Goal: Transaction & Acquisition: Purchase product/service

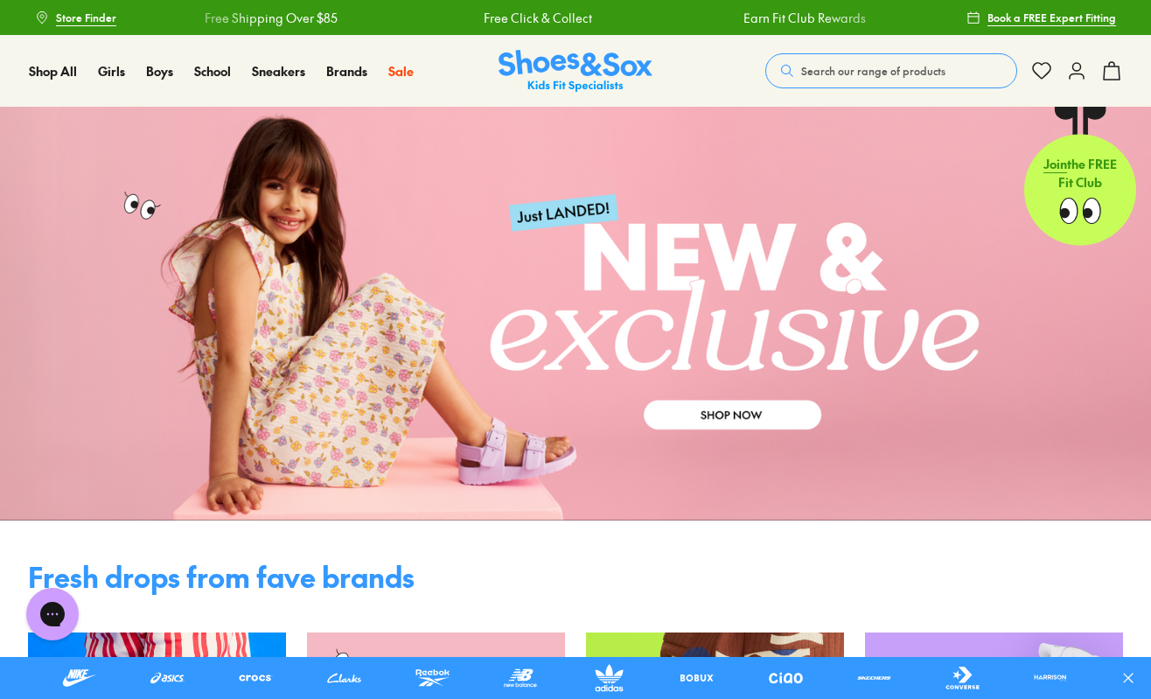
click at [842, 79] on button "Search our range of products" at bounding box center [891, 70] width 252 height 35
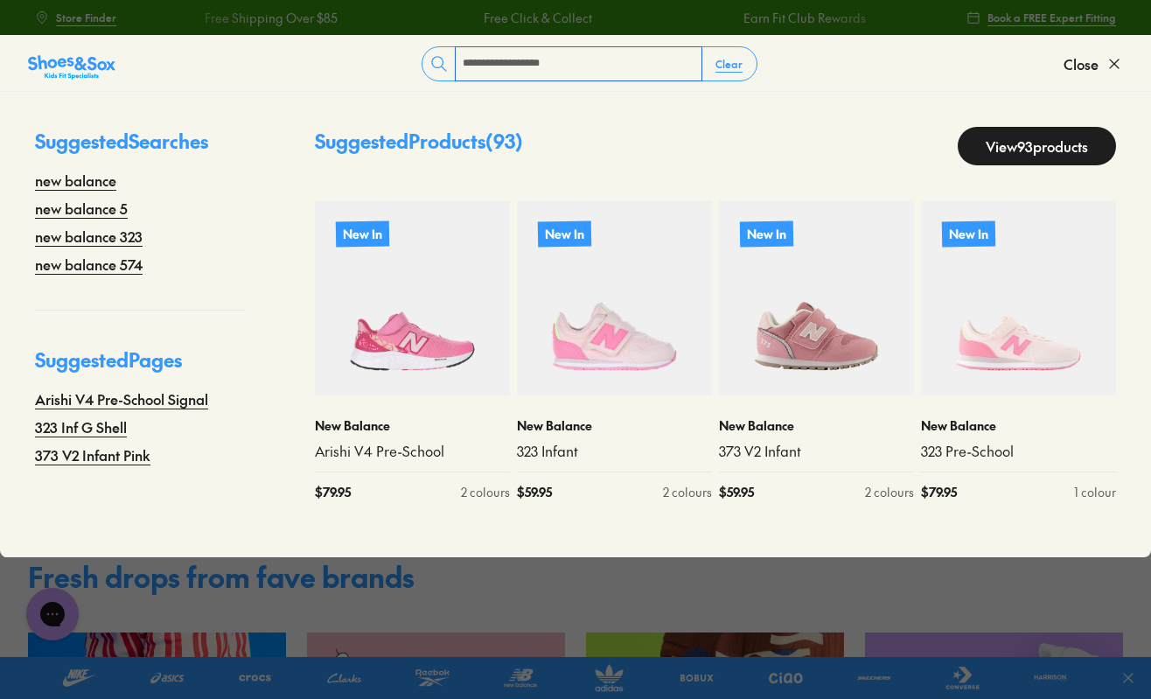
type input "**********"
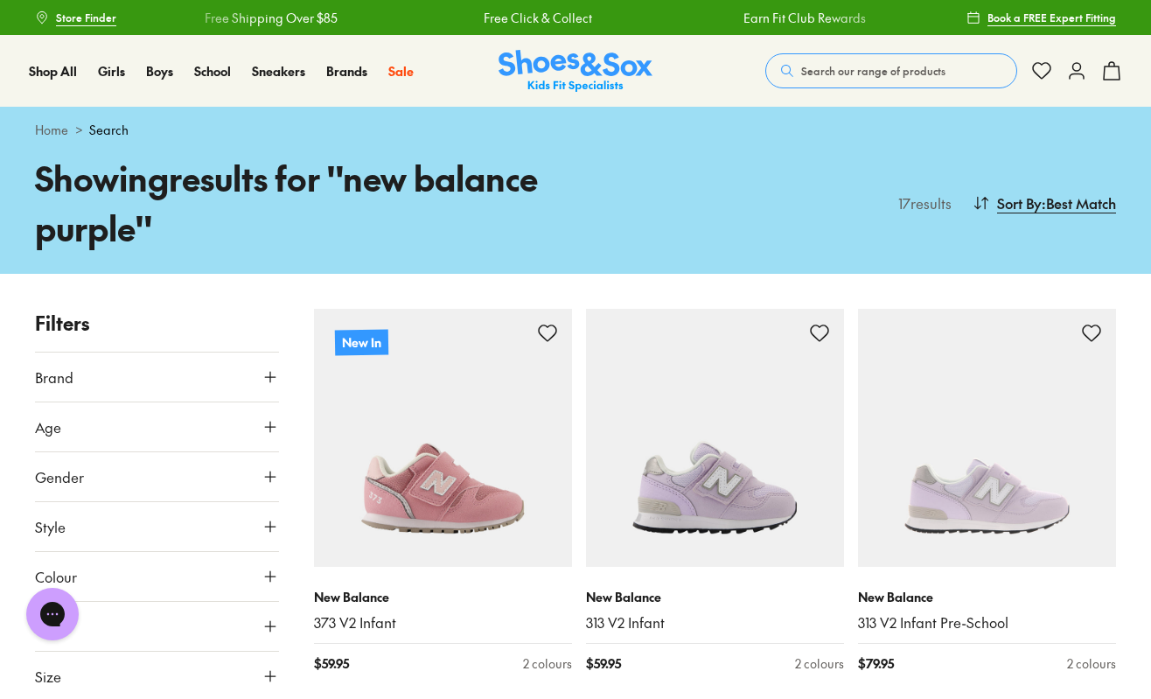
click at [843, 73] on span "Search our range of products" at bounding box center [873, 71] width 144 height 16
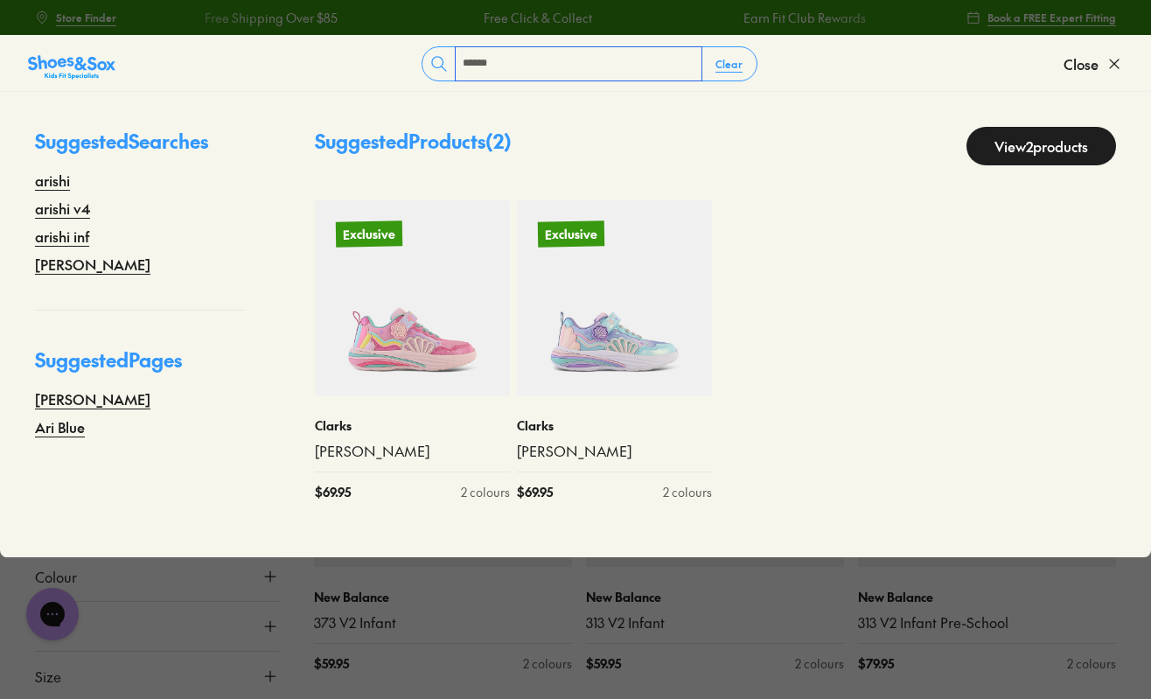
type input "*****"
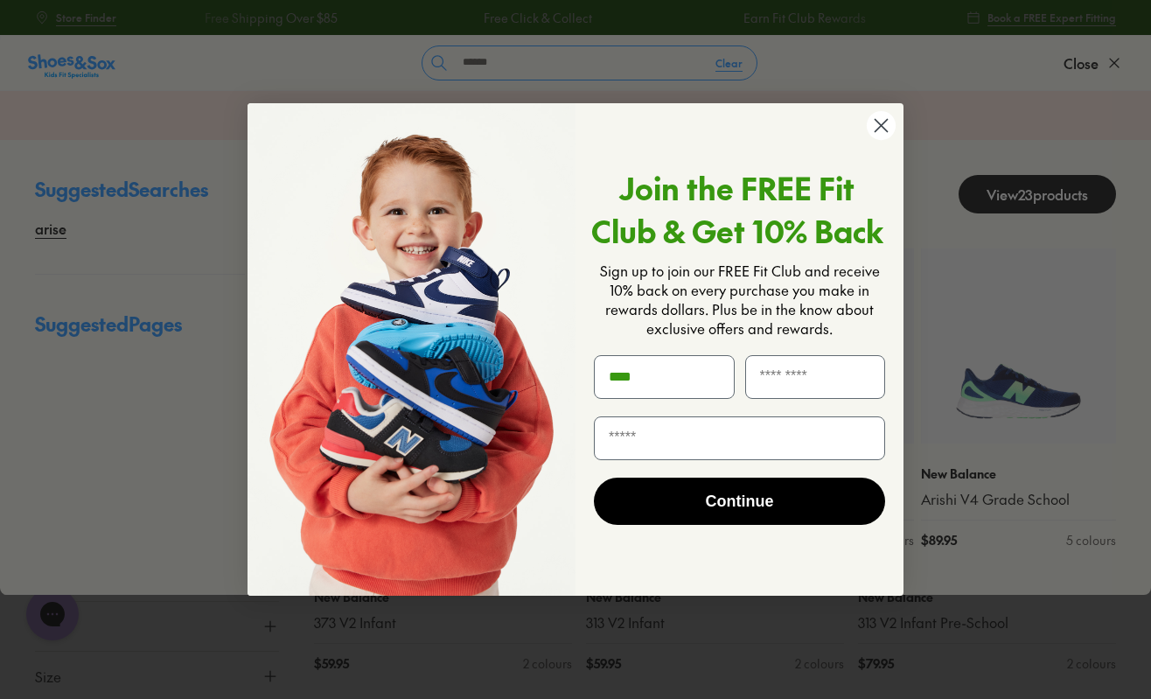
type input "****"
click at [874, 125] on circle "Close dialog" at bounding box center [881, 125] width 29 height 29
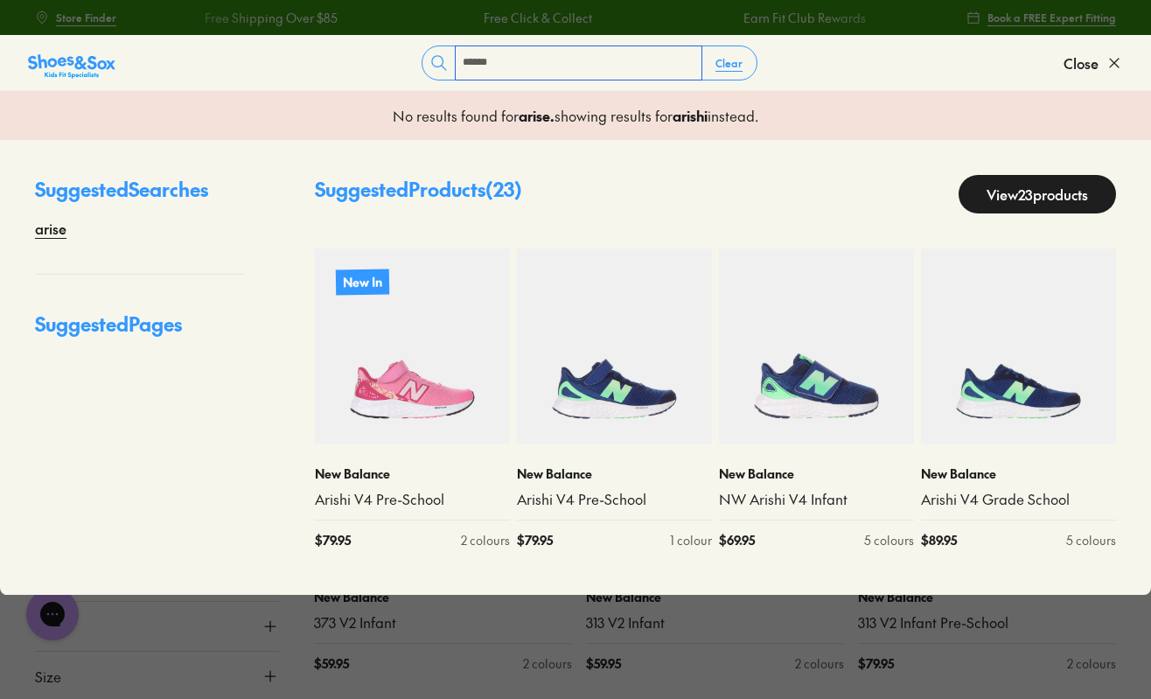
drag, startPoint x: 541, startPoint y: 72, endPoint x: 431, endPoint y: 69, distance: 110.2
click at [431, 69] on div "***** Clear" at bounding box center [590, 62] width 336 height 35
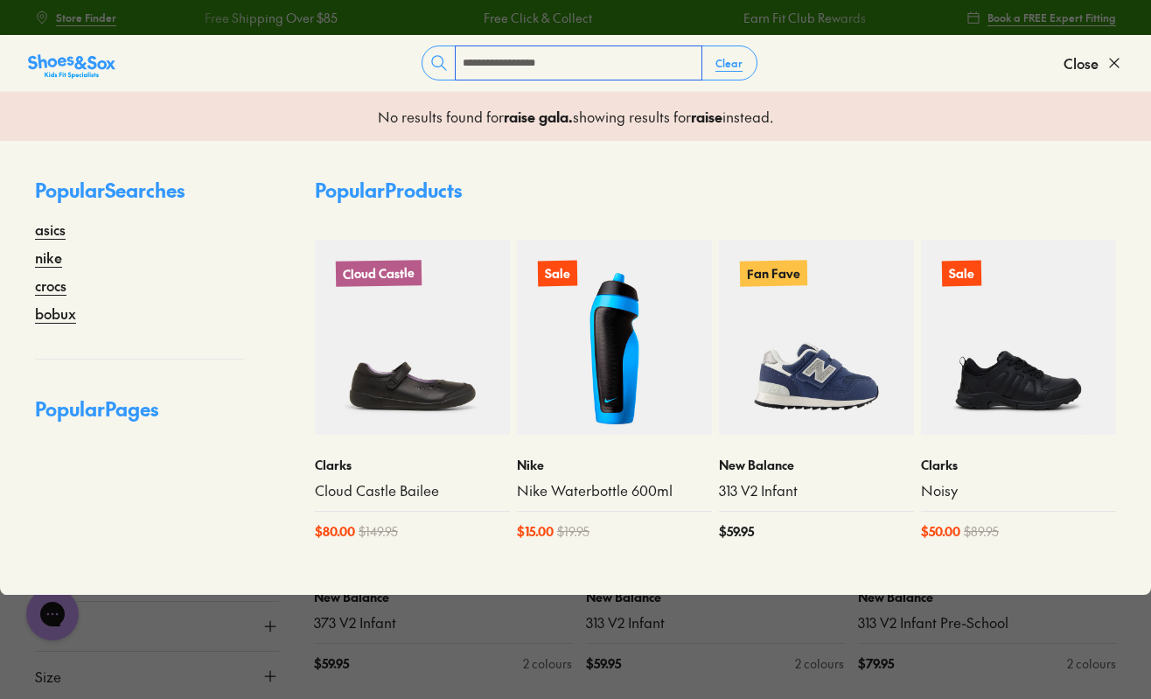
type input "**********"
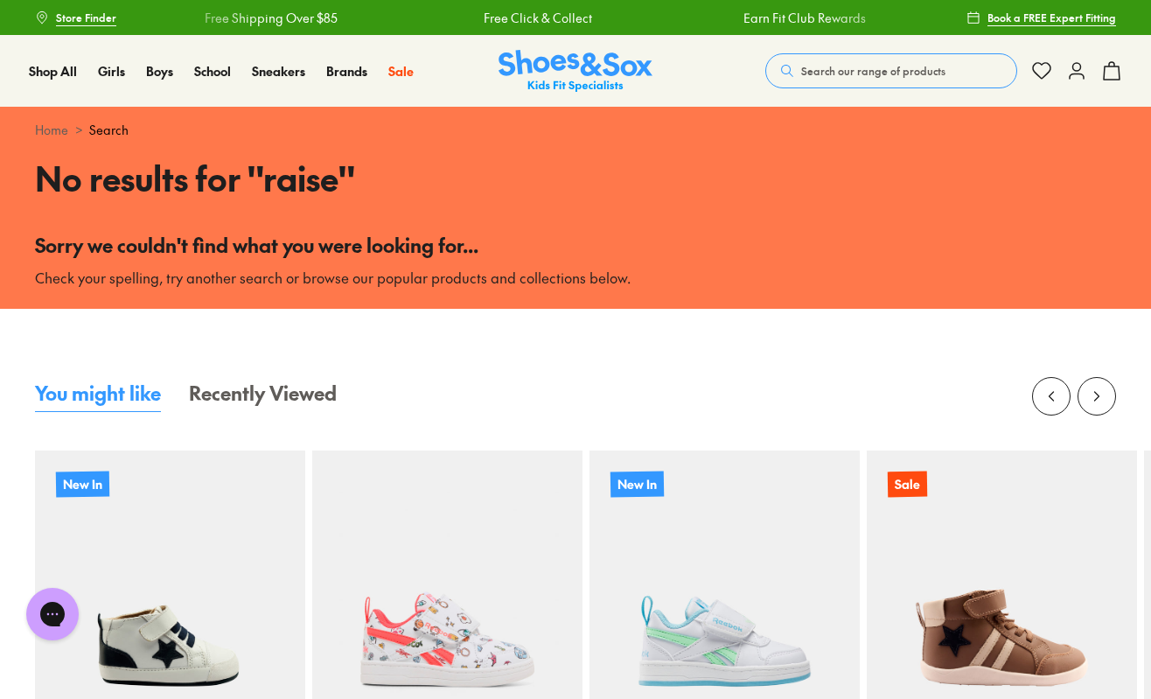
click at [825, 62] on button "Search our range of products" at bounding box center [891, 70] width 252 height 35
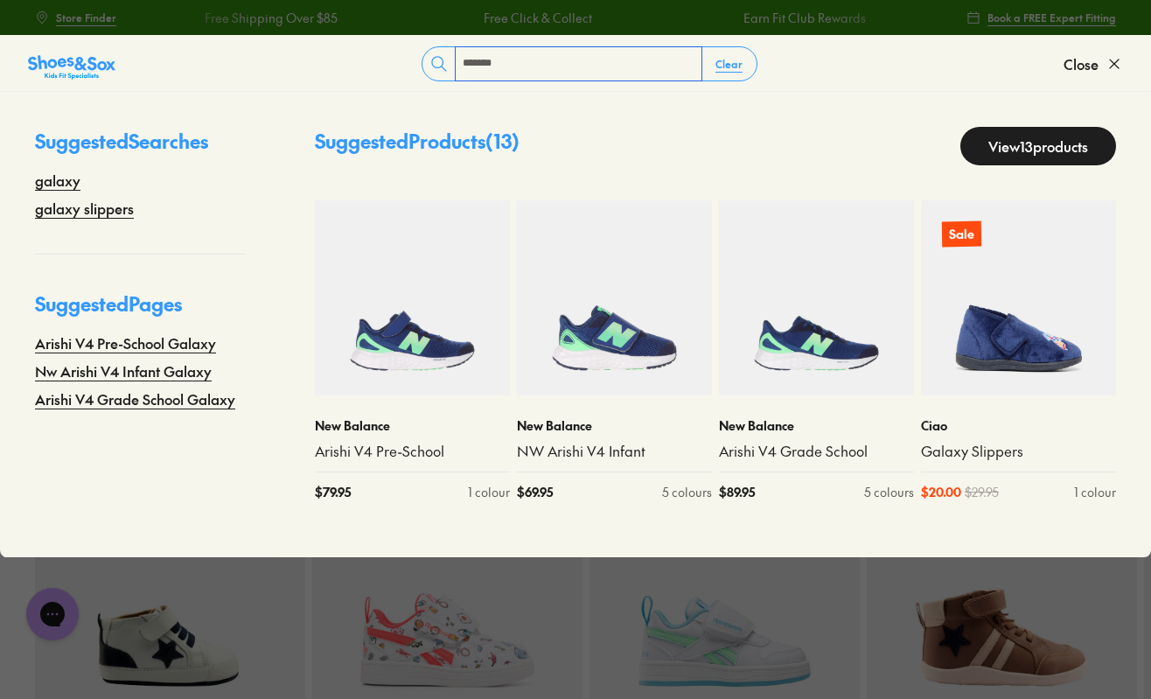
drag, startPoint x: 521, startPoint y: 70, endPoint x: 423, endPoint y: 70, distance: 98.0
click at [423, 70] on div "****** Clear" at bounding box center [590, 63] width 336 height 35
type input "**********"
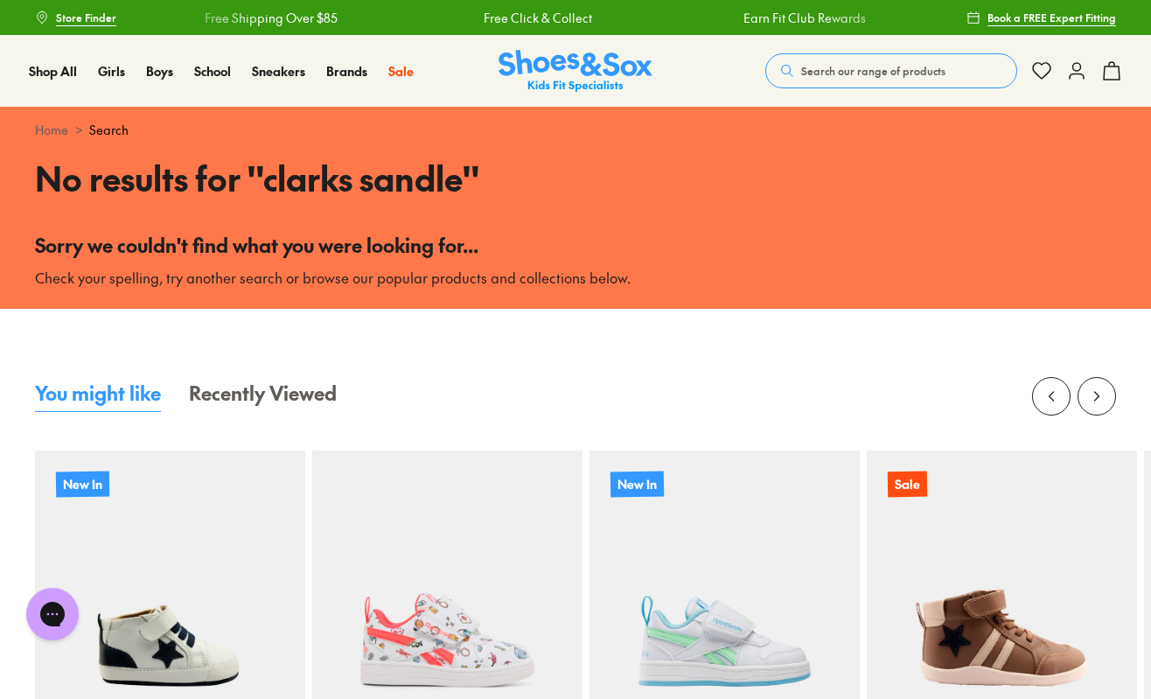
click at [834, 63] on span "Search our range of products" at bounding box center [873, 71] width 144 height 16
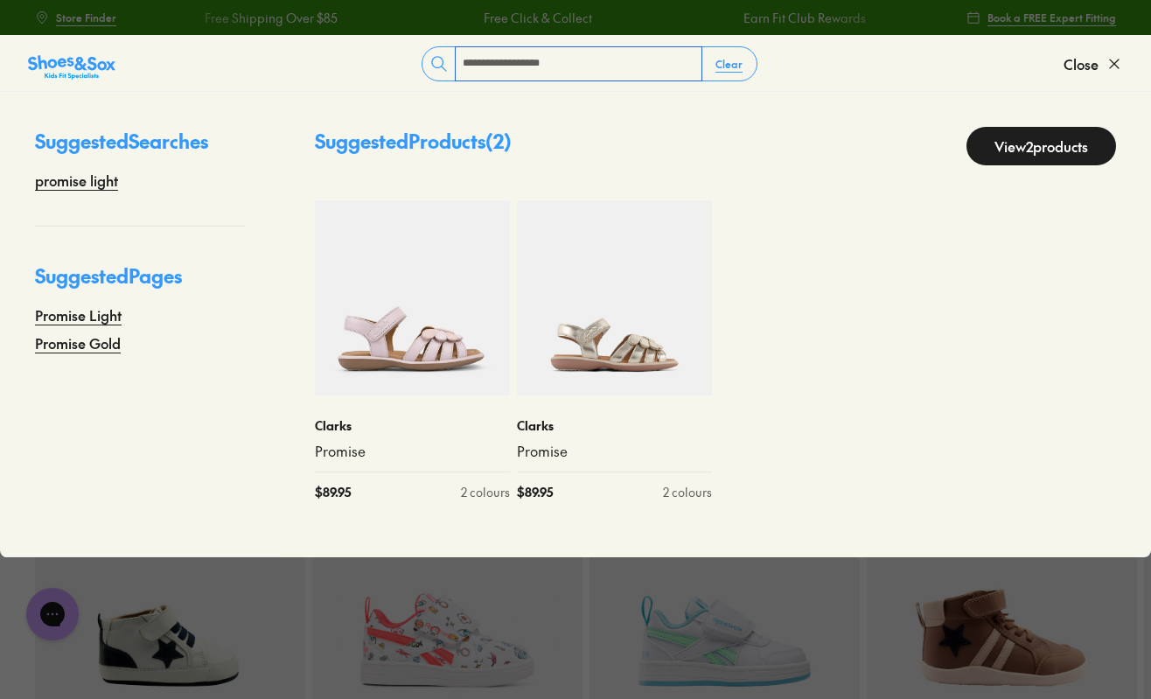
type input "**********"
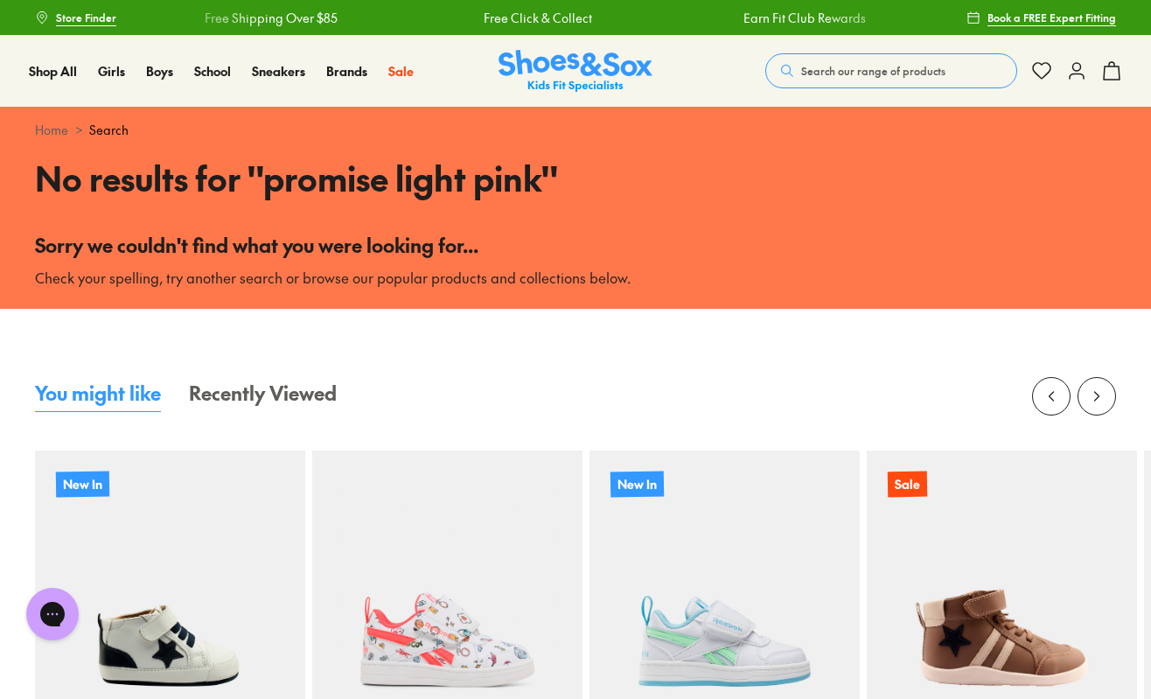
click at [824, 69] on span "Search our range of products" at bounding box center [873, 71] width 144 height 16
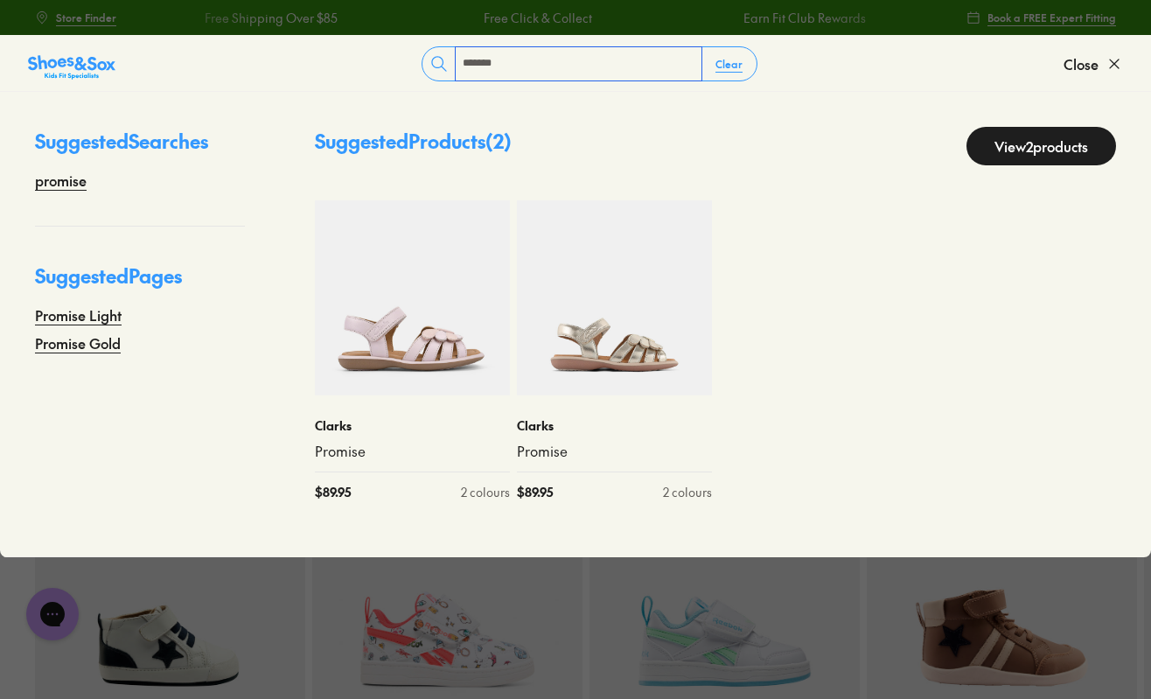
drag, startPoint x: 525, startPoint y: 59, endPoint x: 420, endPoint y: 59, distance: 105.0
click at [420, 59] on form "******* Clear" at bounding box center [589, 63] width 948 height 35
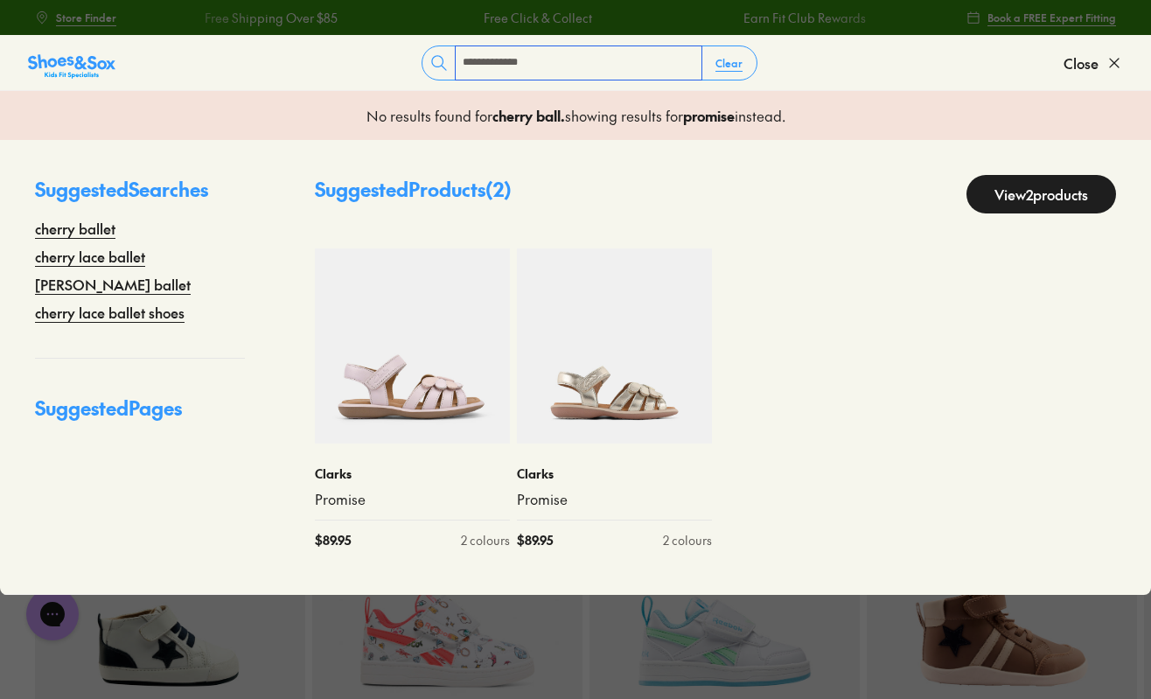
type input "**********"
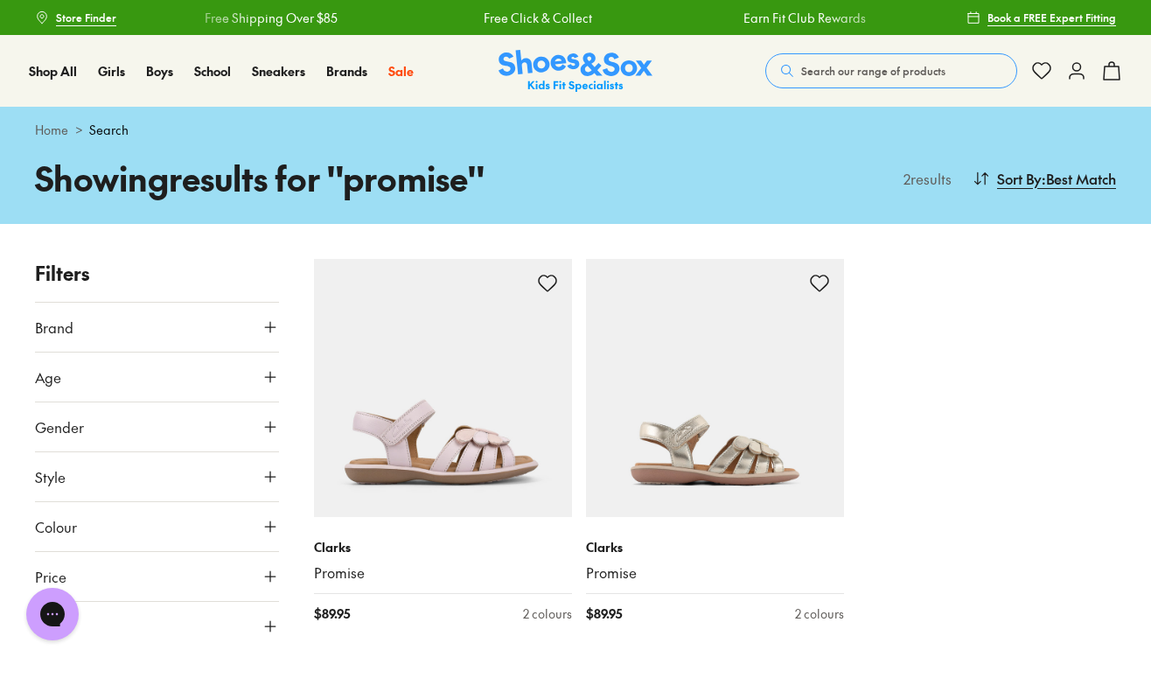
click at [848, 73] on span "Search our range of products" at bounding box center [873, 71] width 144 height 16
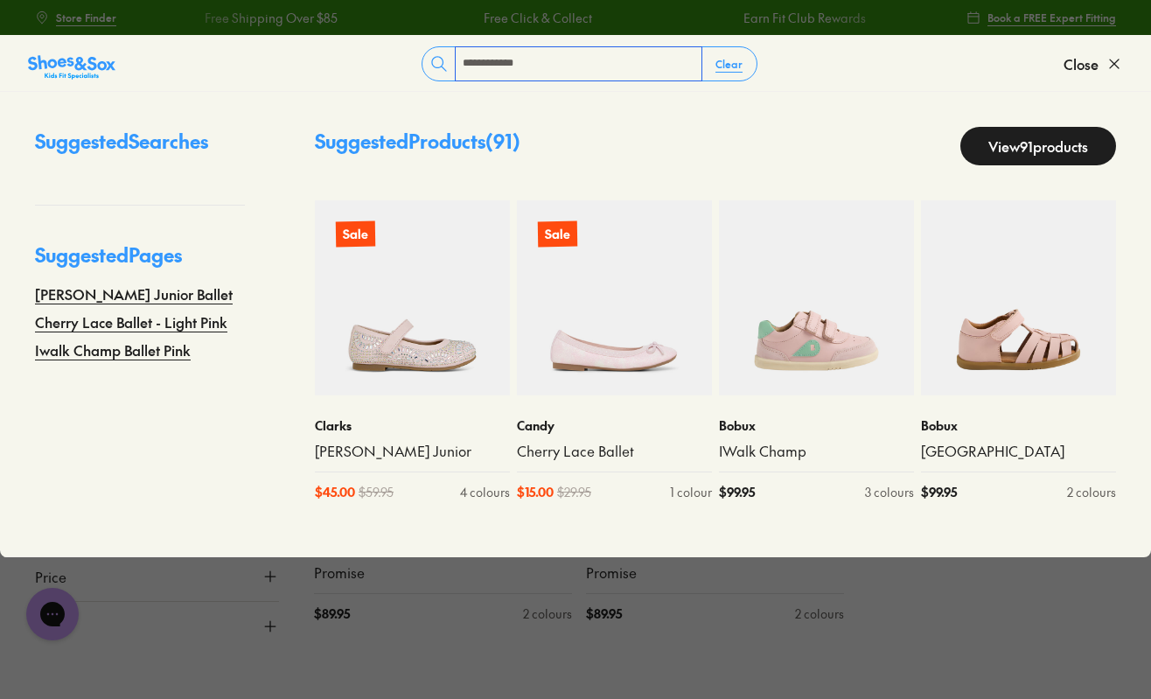
type input "**********"
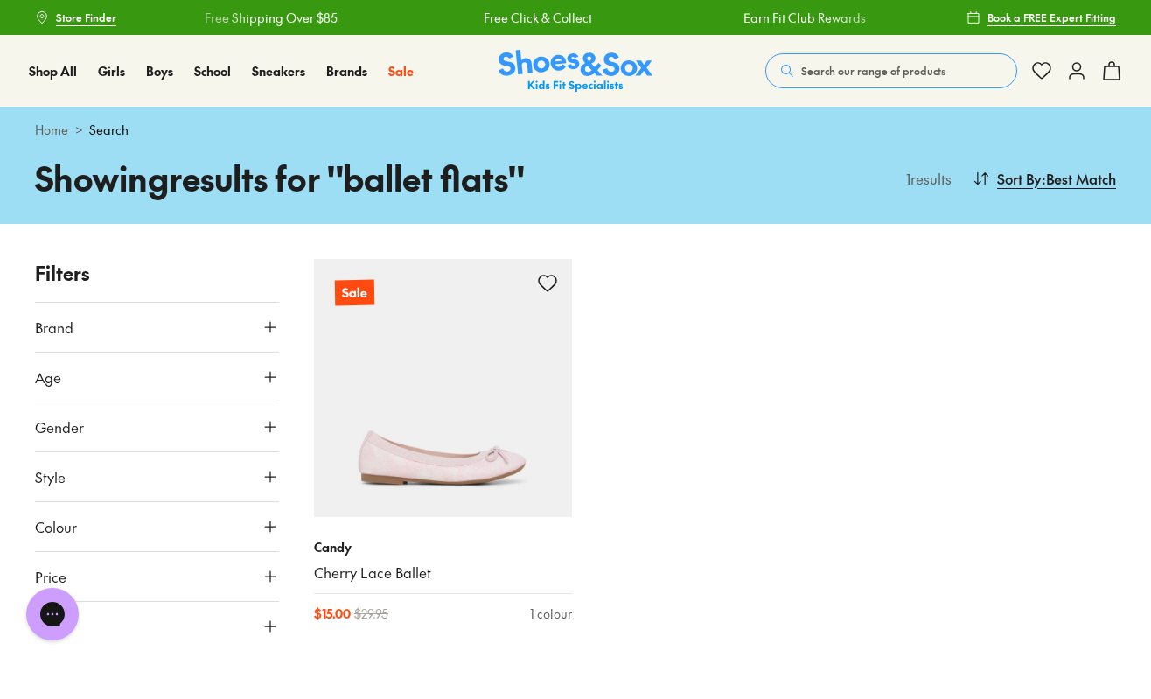
click at [853, 62] on button "Search our range of products" at bounding box center [891, 70] width 252 height 35
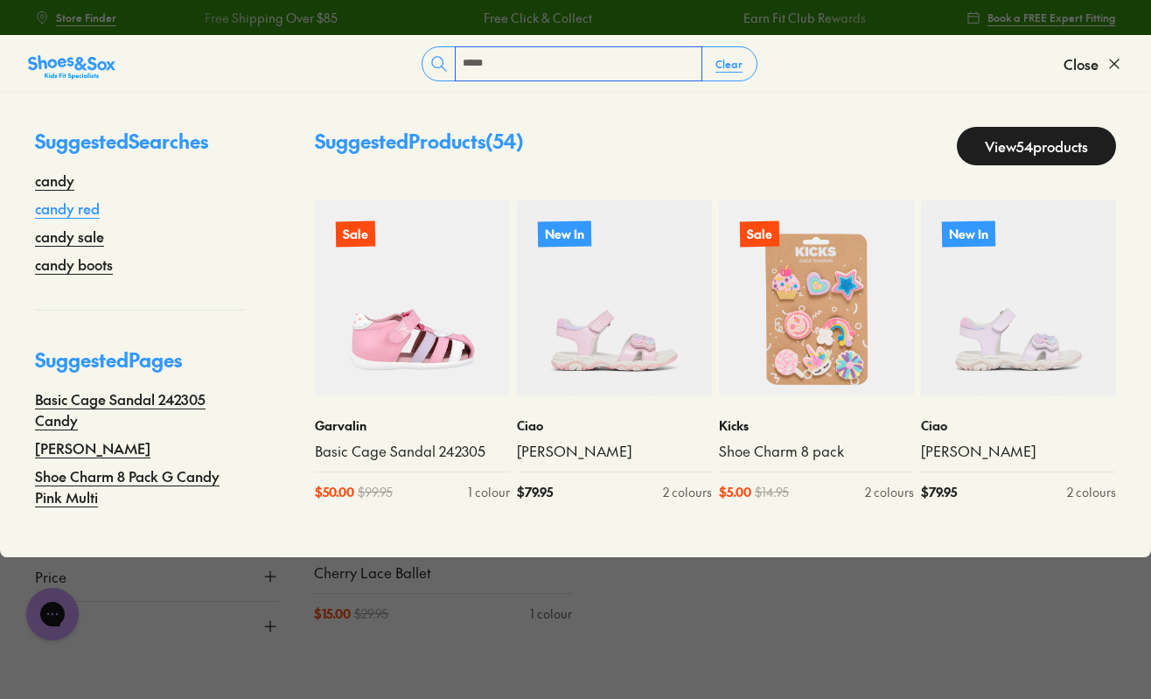
type input "*****"
click at [87, 210] on link "candy red" at bounding box center [67, 208] width 65 height 21
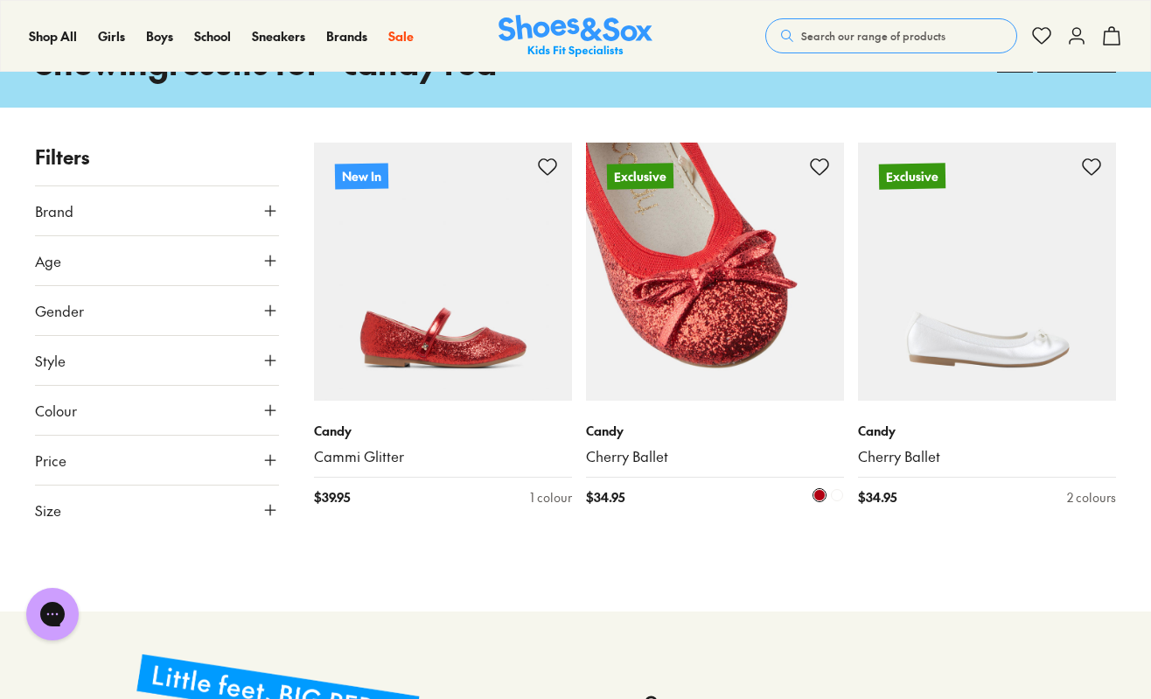
scroll to position [117, 0]
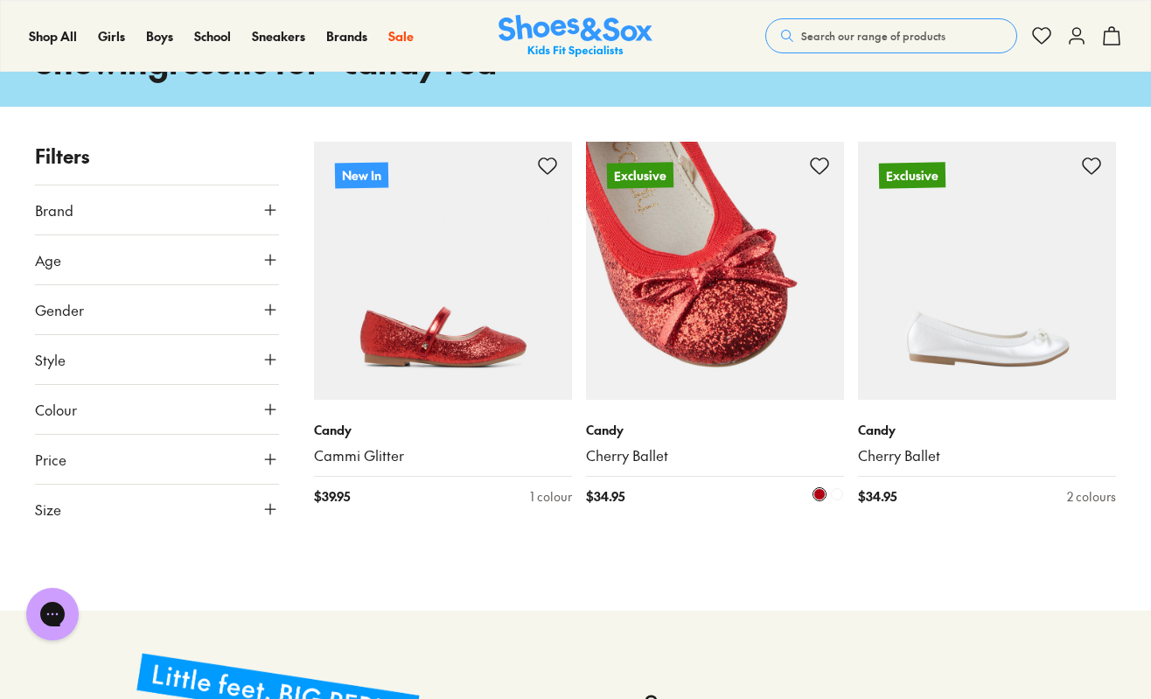
click at [688, 342] on img at bounding box center [715, 271] width 258 height 258
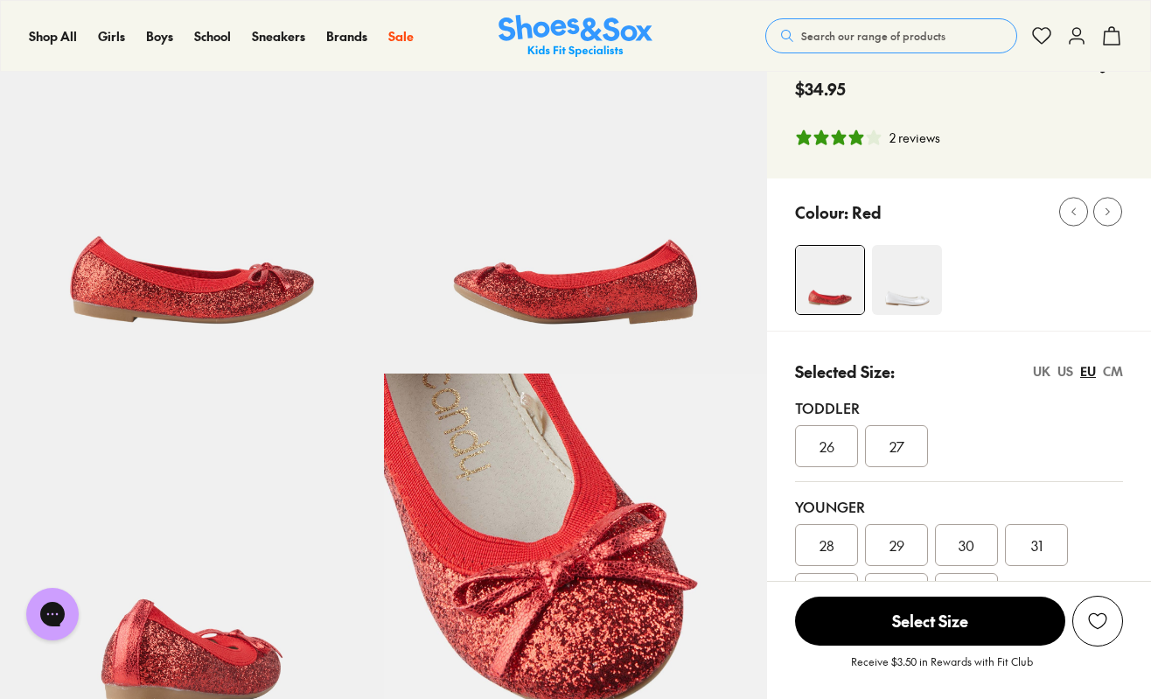
select select "*"
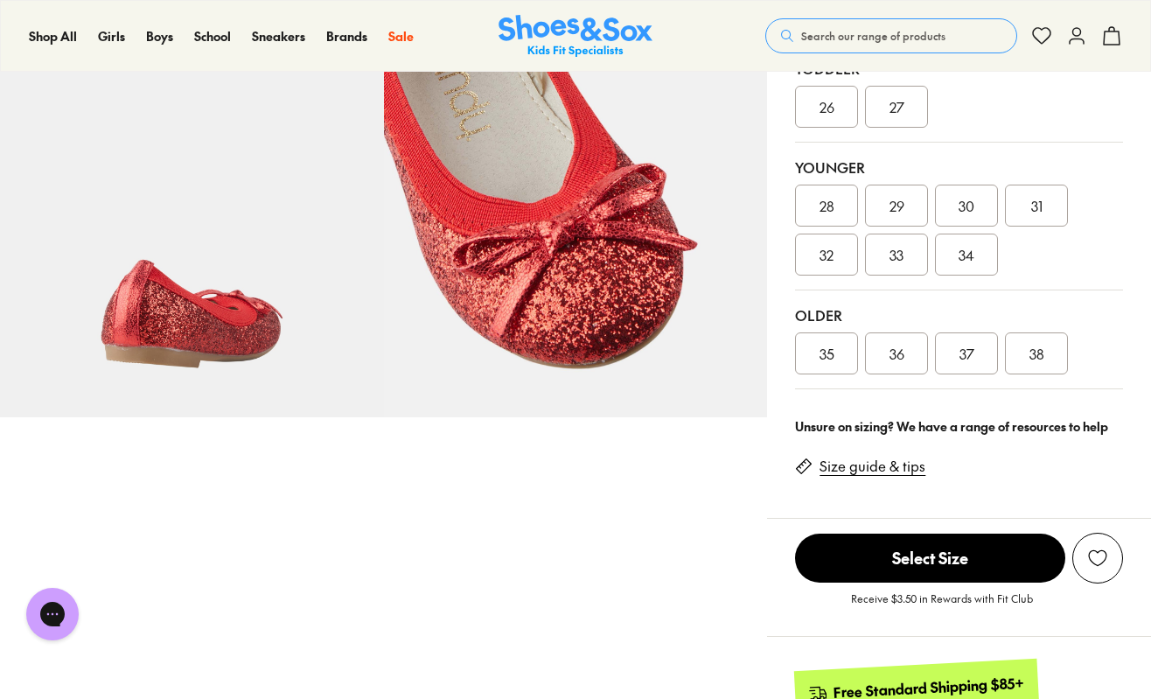
scroll to position [456, 0]
click at [1029, 352] on span "38" at bounding box center [1036, 354] width 15 height 21
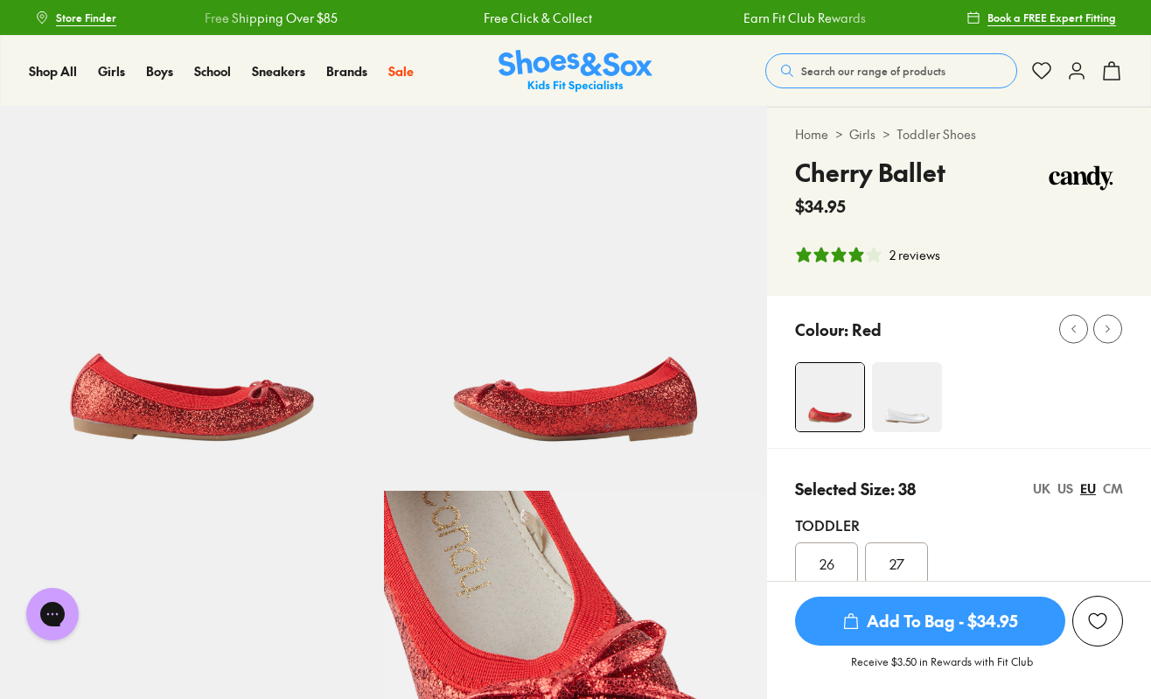
click at [899, 404] on img at bounding box center [907, 397] width 70 height 70
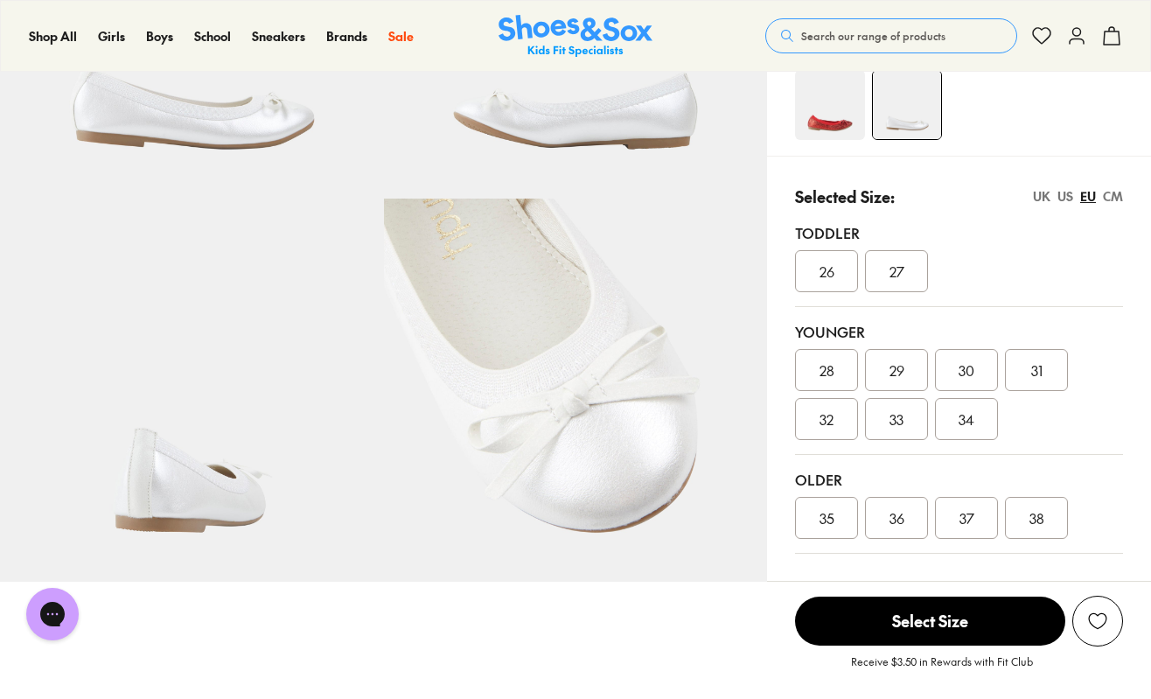
scroll to position [328, 0]
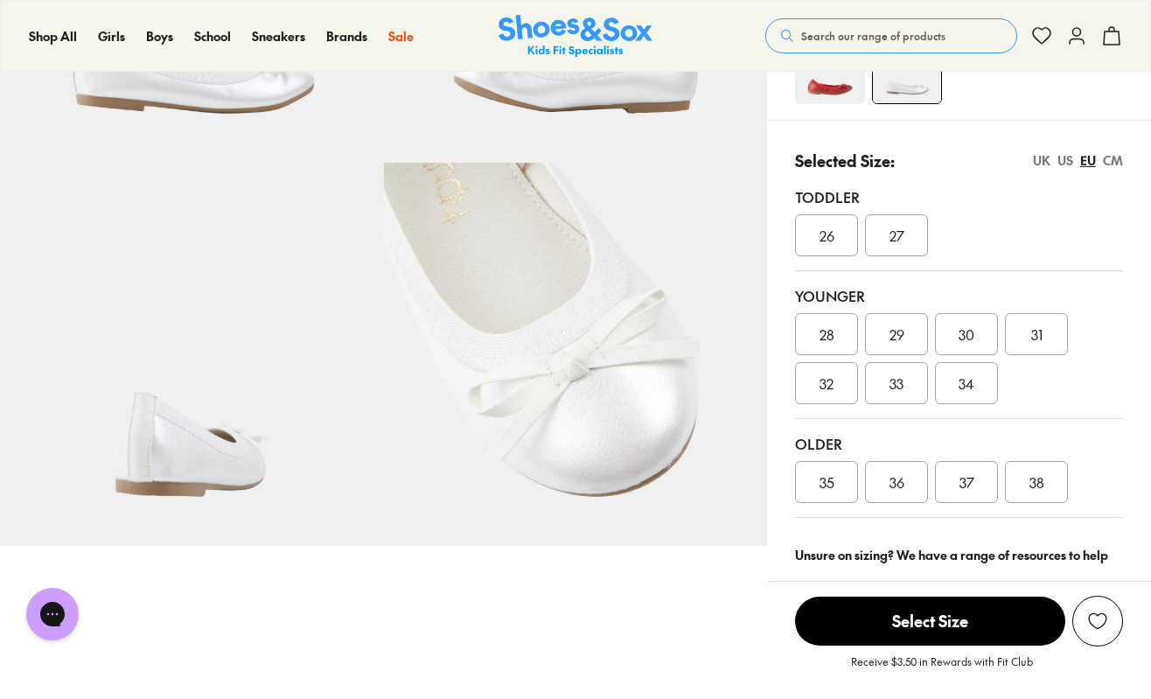
select select "*"
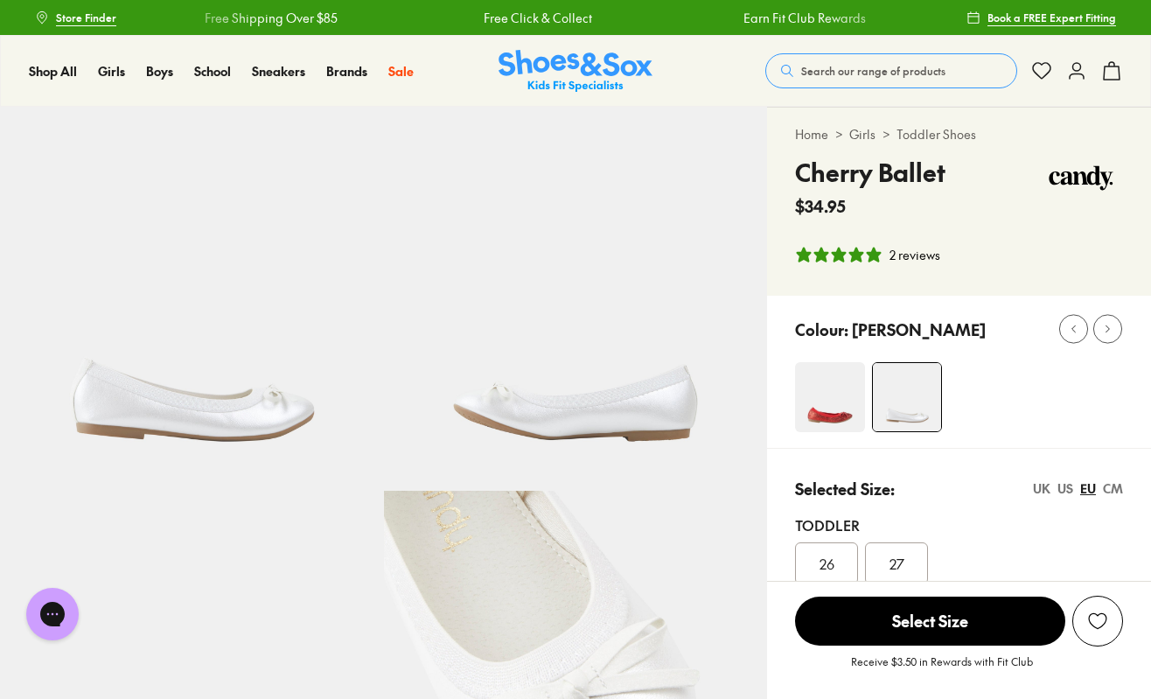
scroll to position [0, 0]
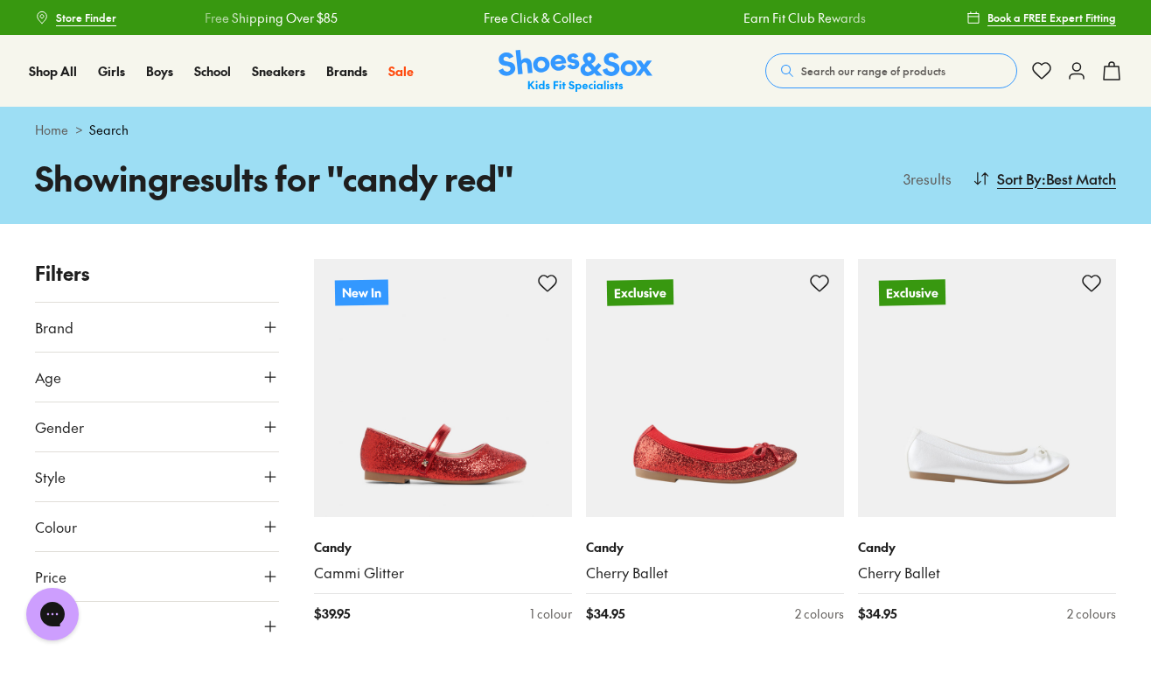
click at [829, 77] on span "Search our range of products" at bounding box center [873, 71] width 144 height 16
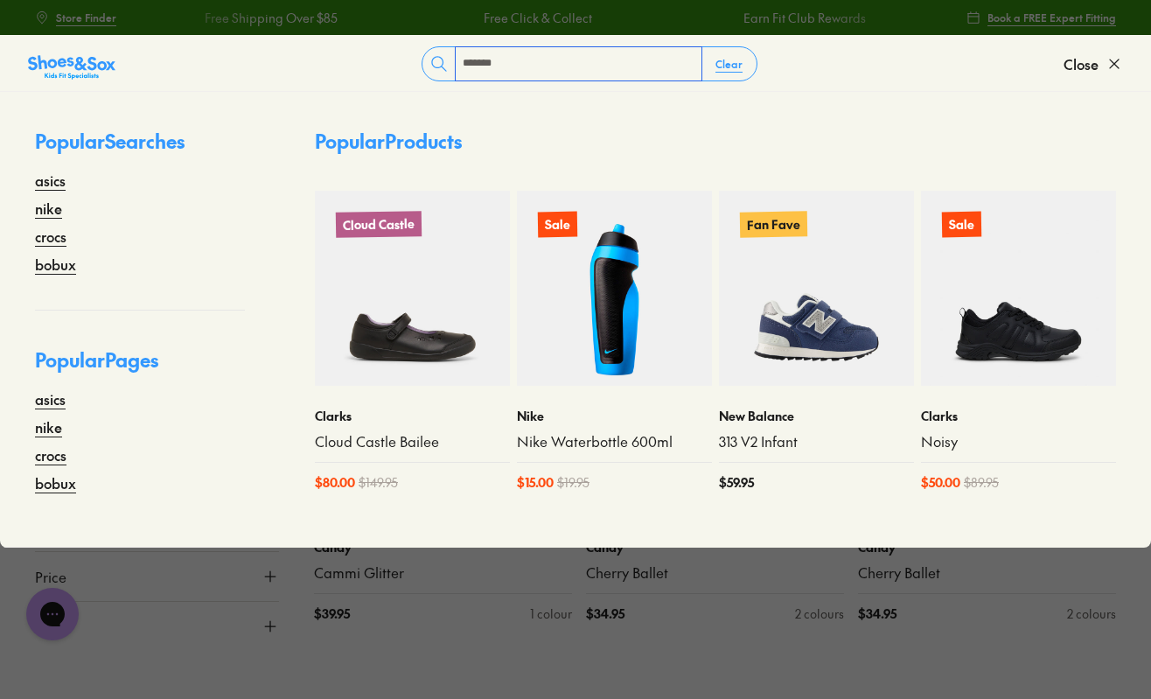
type input "******"
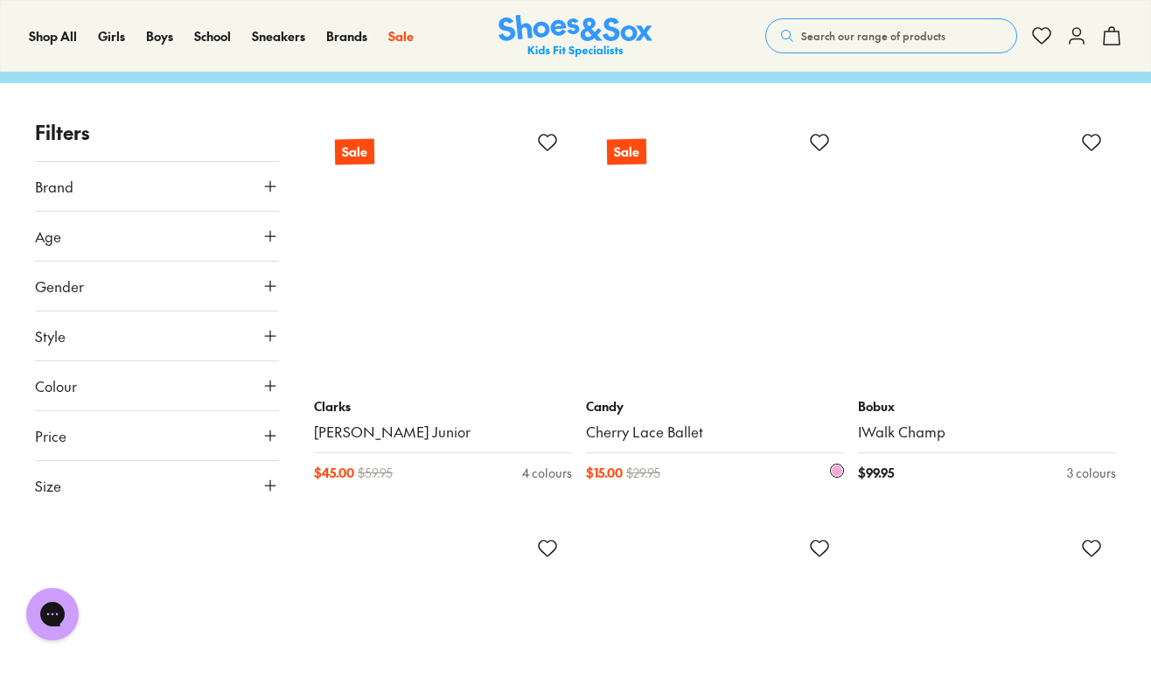
scroll to position [143, 0]
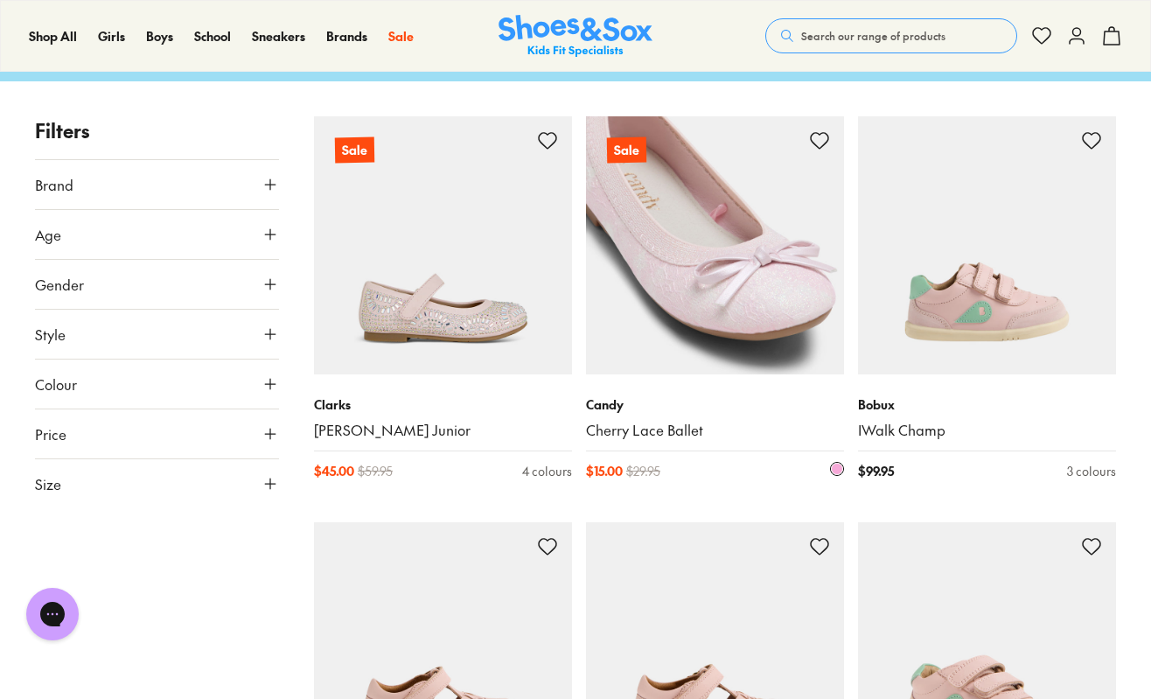
click at [719, 316] on img at bounding box center [715, 245] width 258 height 258
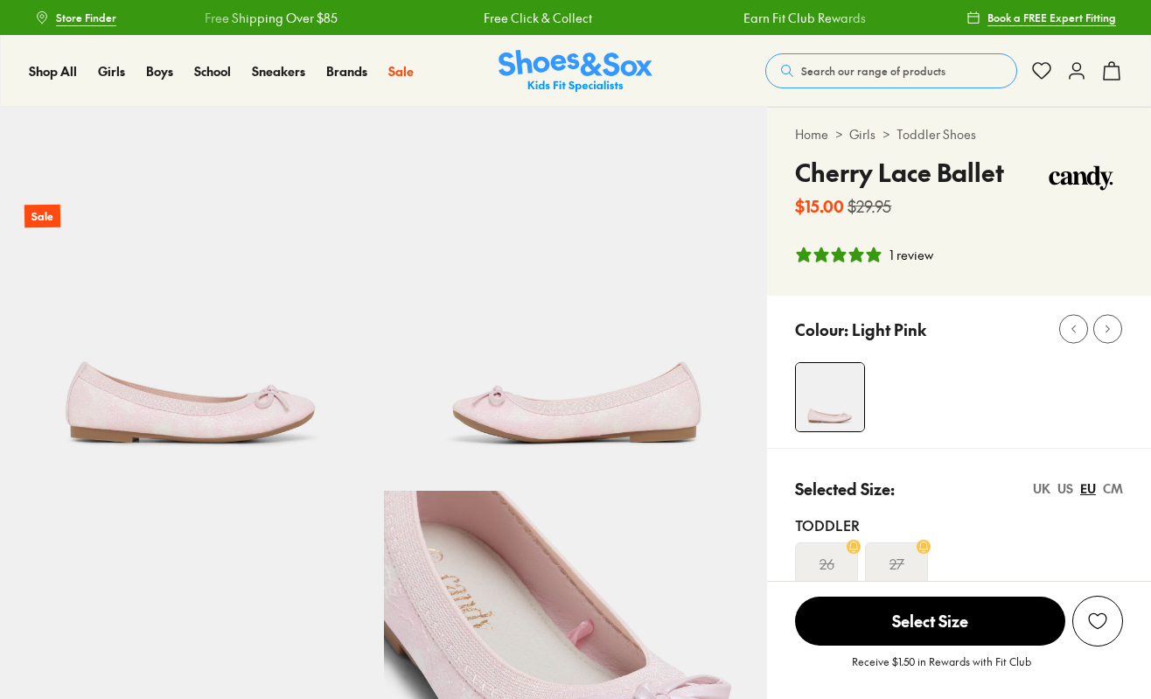
scroll to position [164, 1]
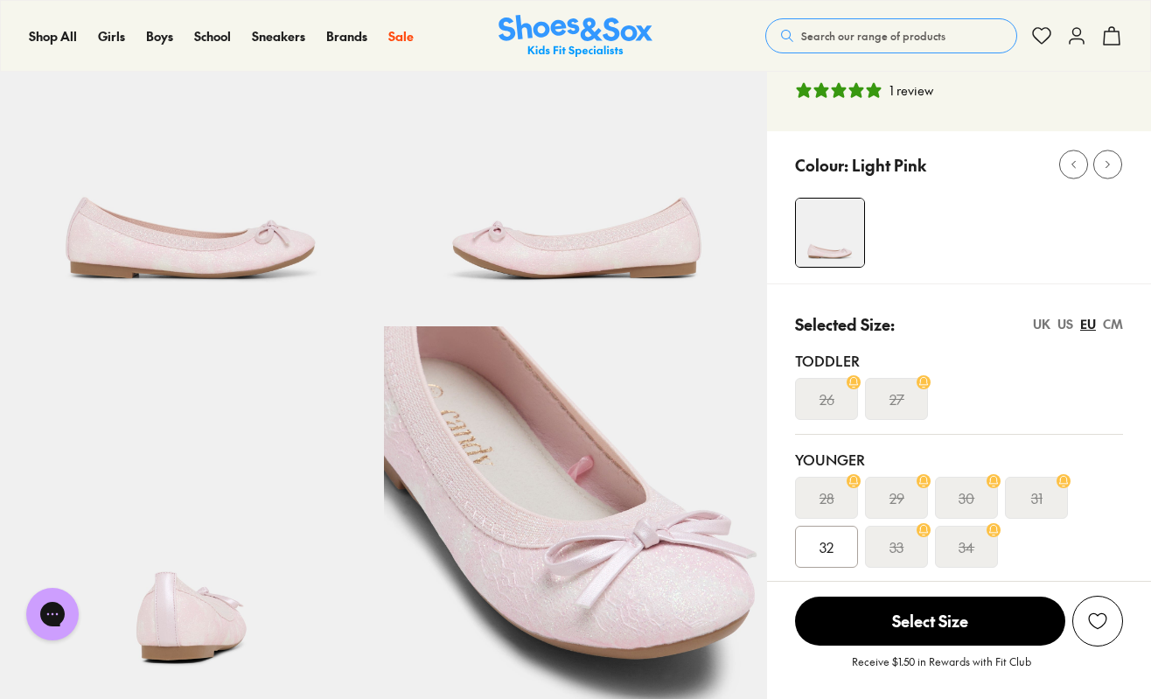
select select "*"
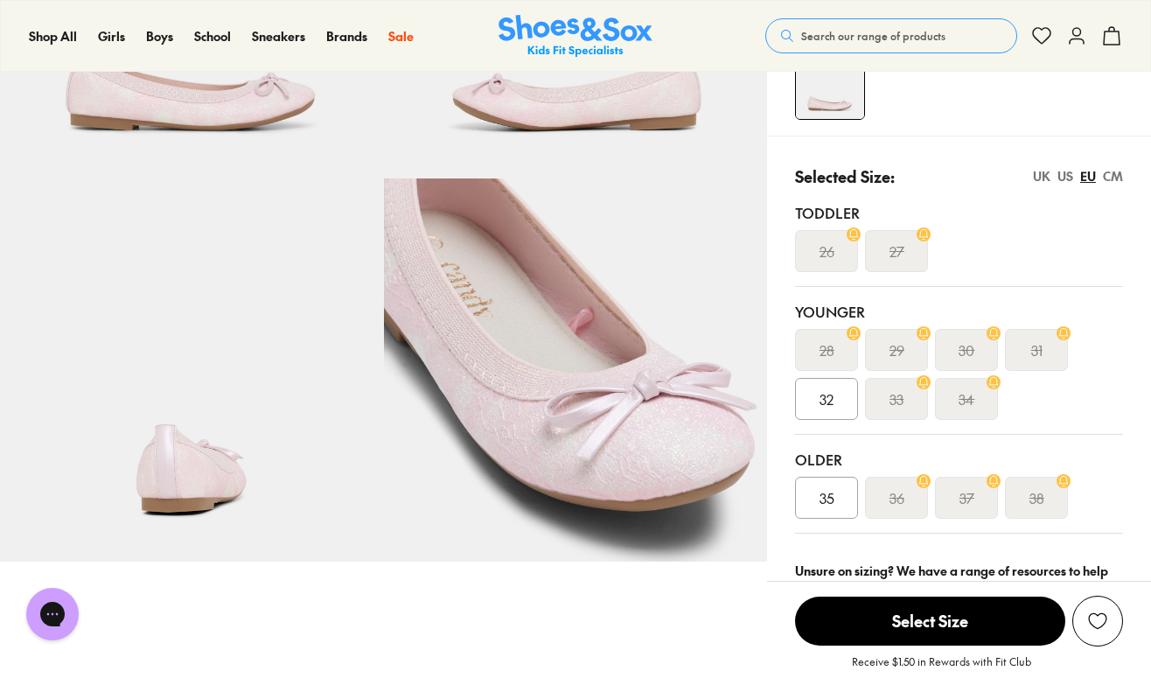
scroll to position [313, 0]
click at [819, 398] on span "32" at bounding box center [826, 397] width 14 height 21
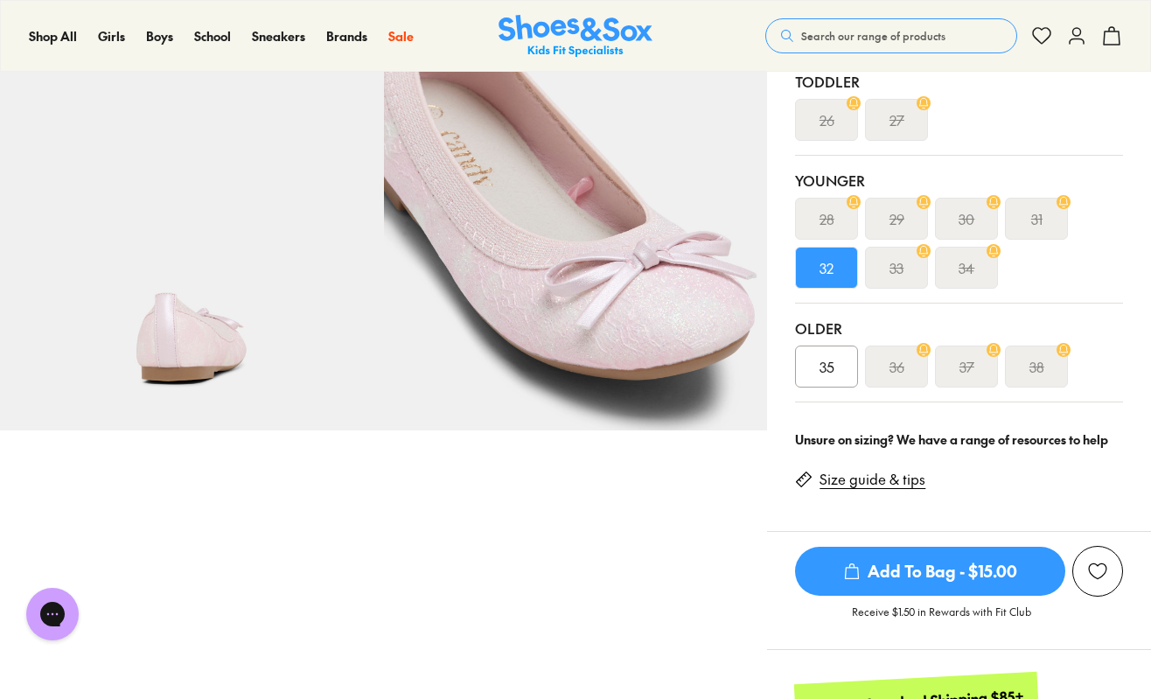
scroll to position [448, 0]
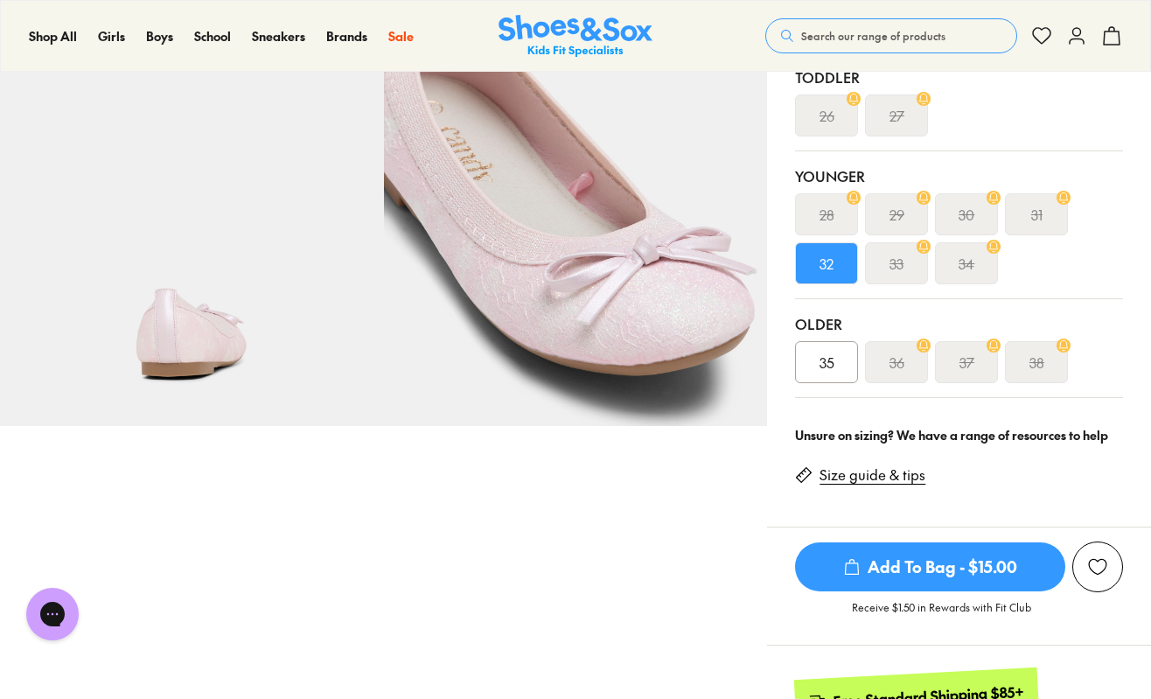
click at [903, 568] on span "Add To Bag - $15.00" at bounding box center [930, 566] width 270 height 49
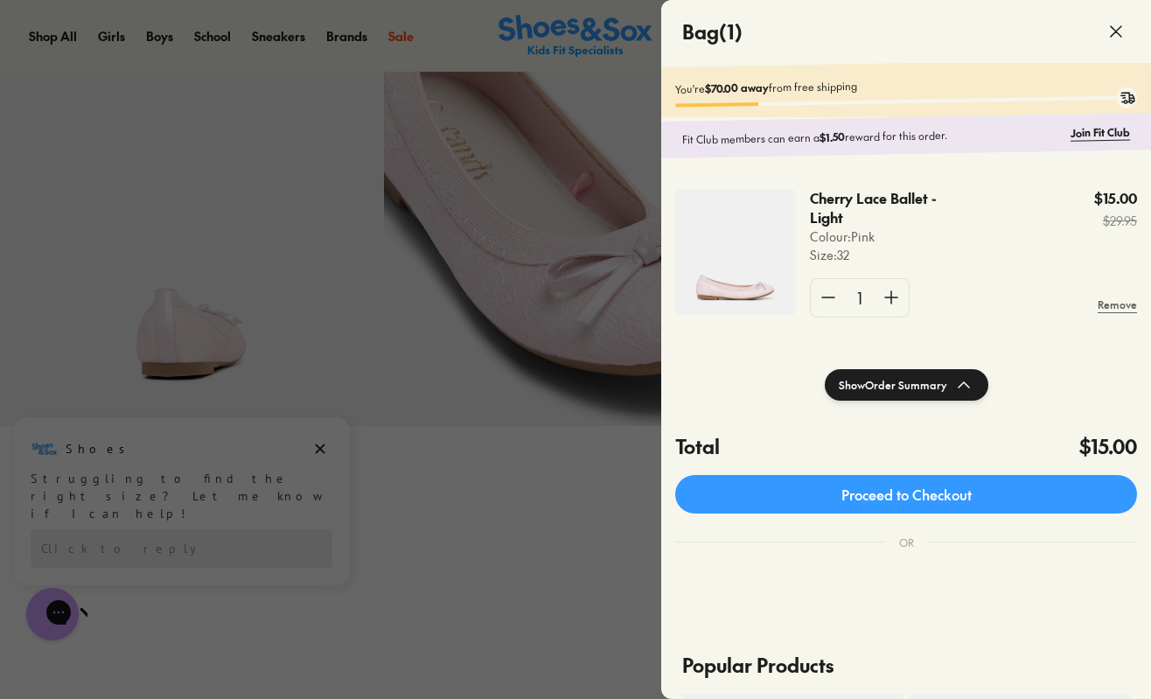
click at [590, 492] on div at bounding box center [575, 349] width 1151 height 699
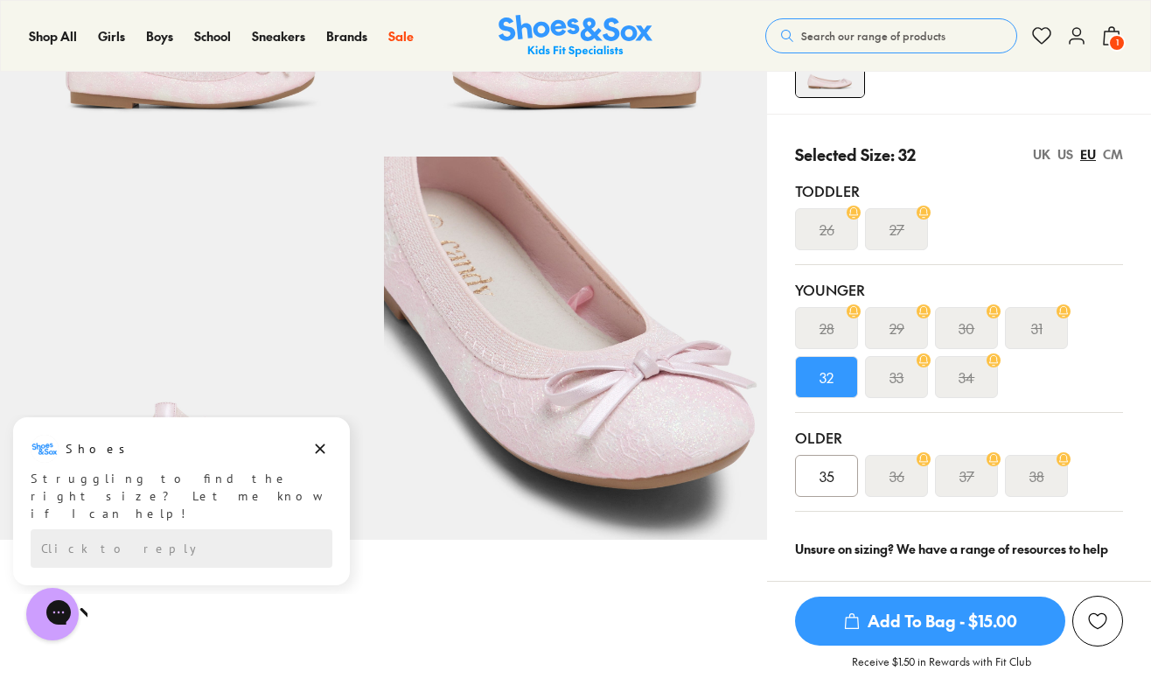
scroll to position [346, 0]
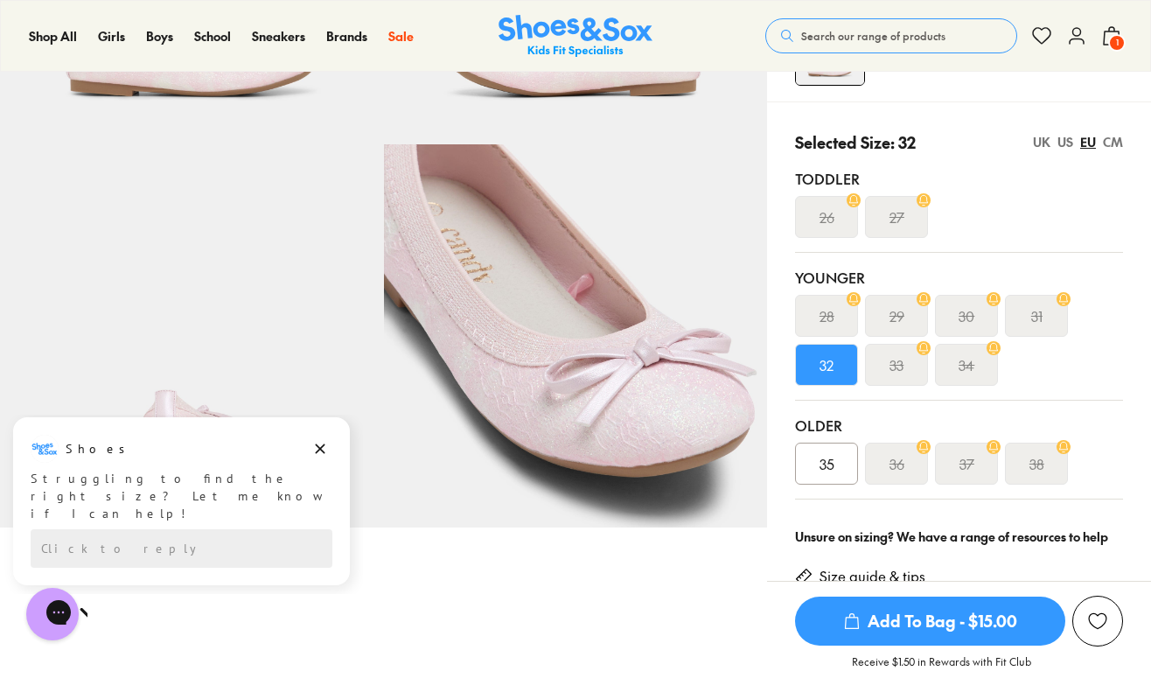
click at [774, 502] on div "Selected Size: 32 UK US EU CM Toddler 26 27 Younger 28 29 30 31 32 33 34 Older …" at bounding box center [959, 307] width 384 height 412
click at [871, 626] on span "Add To Bag - $15.00" at bounding box center [930, 620] width 270 height 49
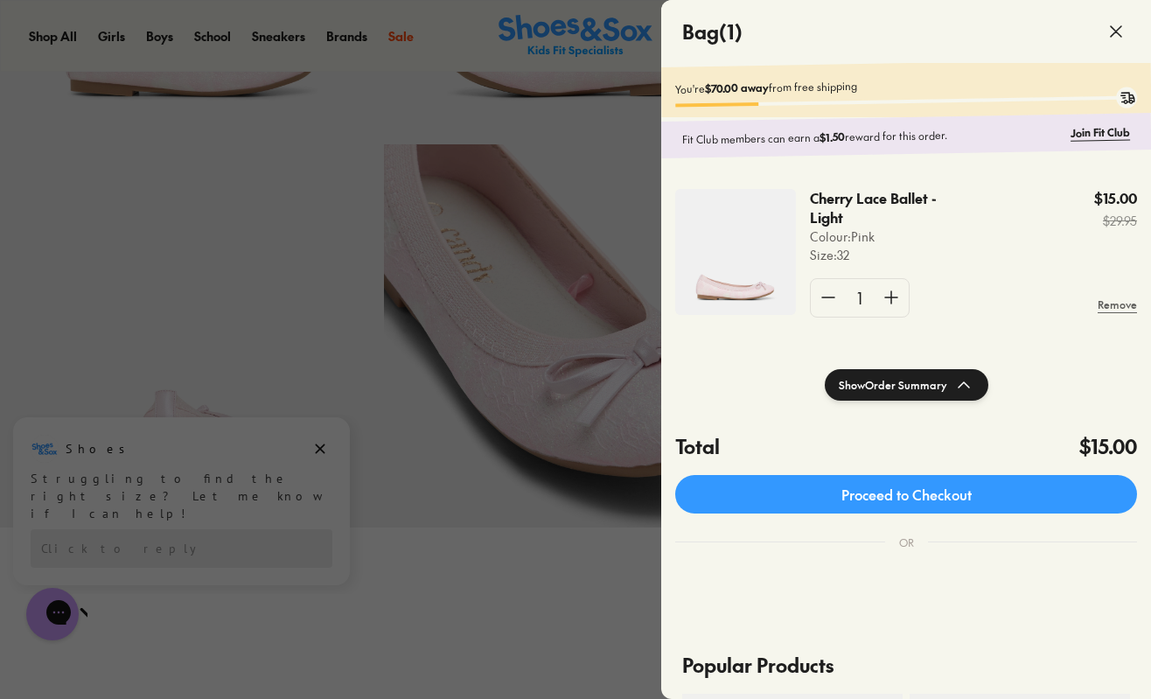
click at [1114, 34] on icon at bounding box center [1115, 31] width 21 height 21
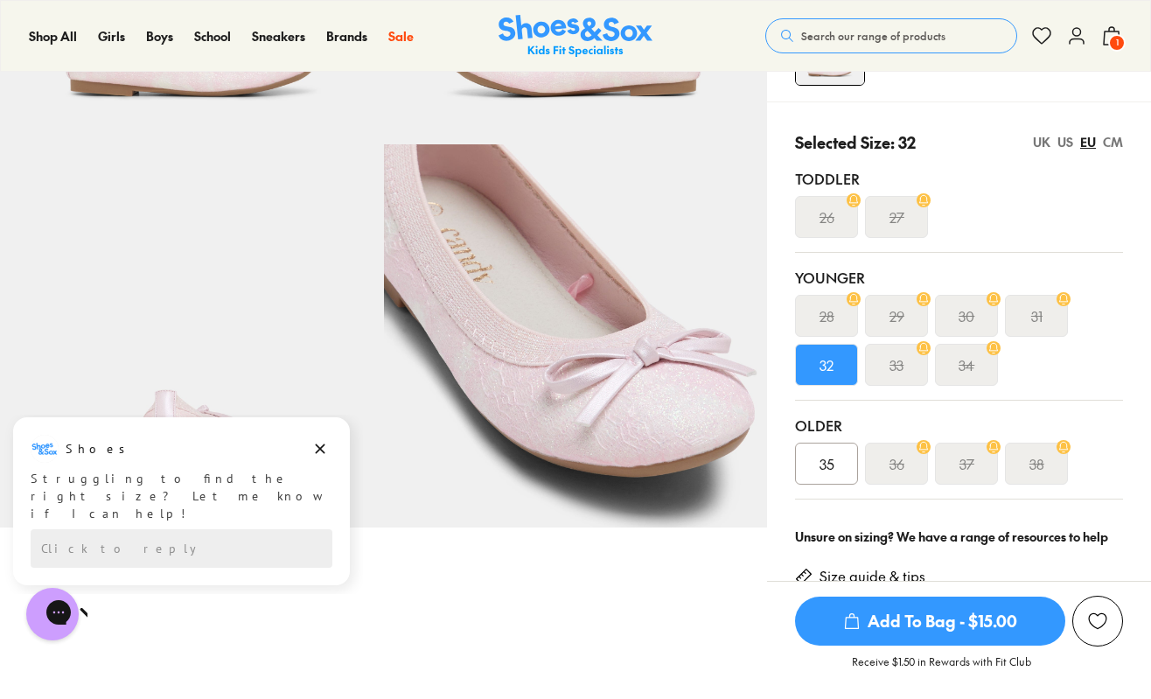
click at [819, 461] on span "35" at bounding box center [826, 463] width 15 height 21
click at [897, 626] on span "Add To Bag - $15.00" at bounding box center [930, 620] width 270 height 49
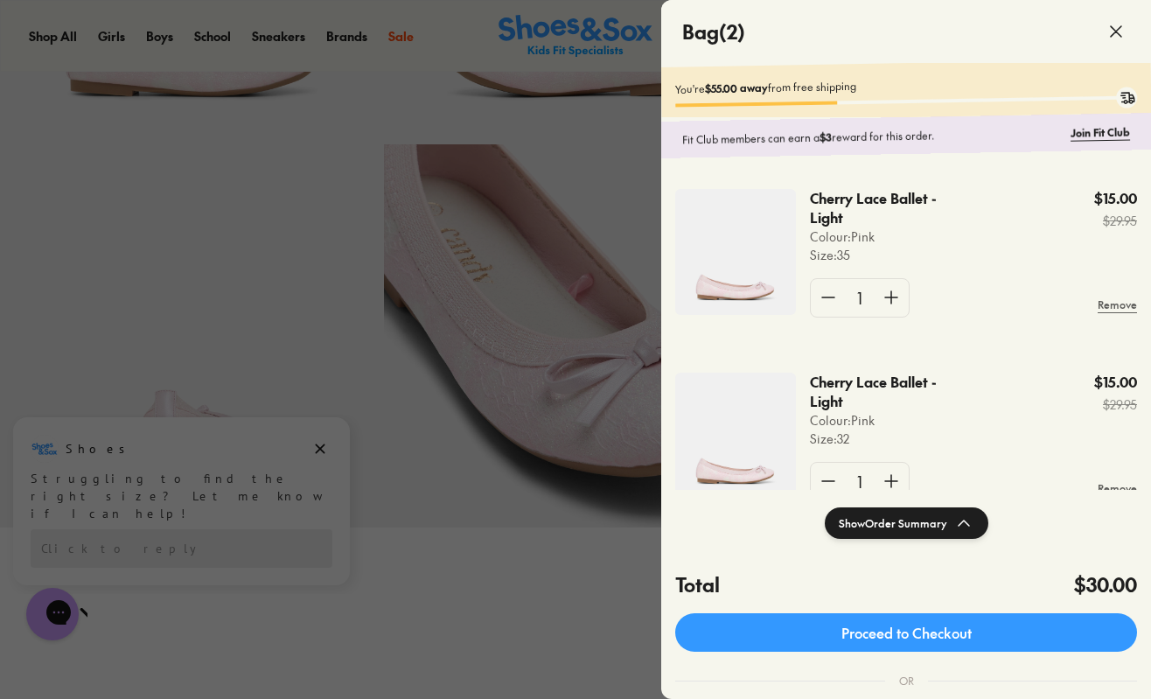
click at [1116, 34] on icon at bounding box center [1115, 31] width 21 height 21
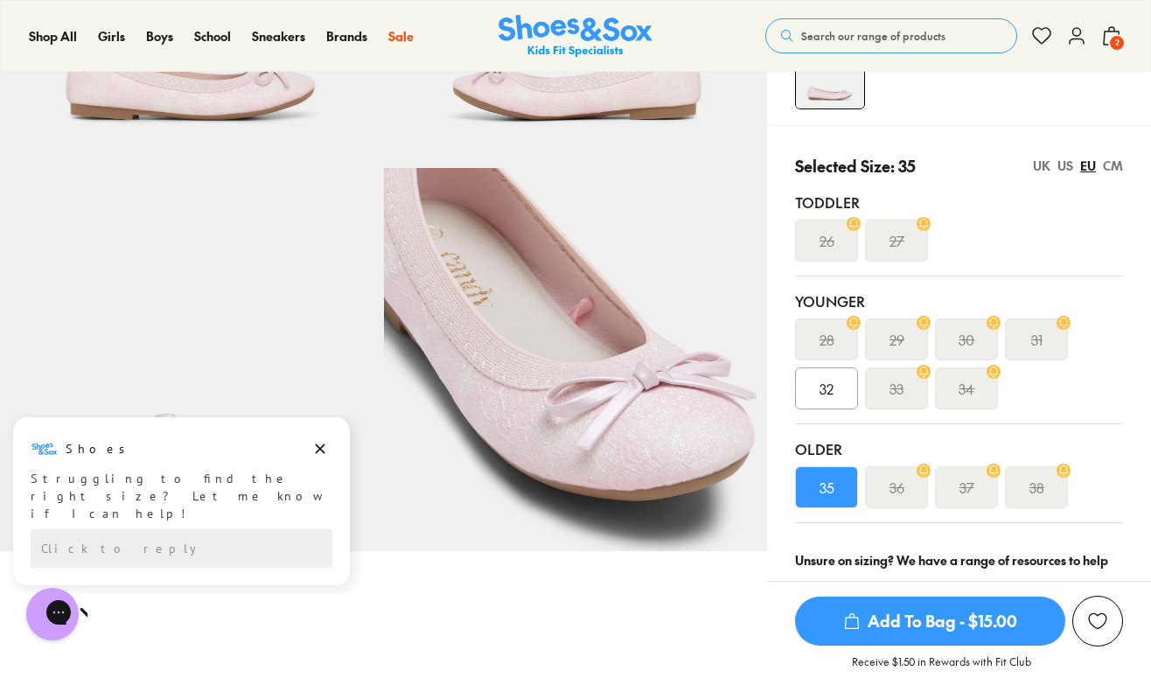
scroll to position [319, 0]
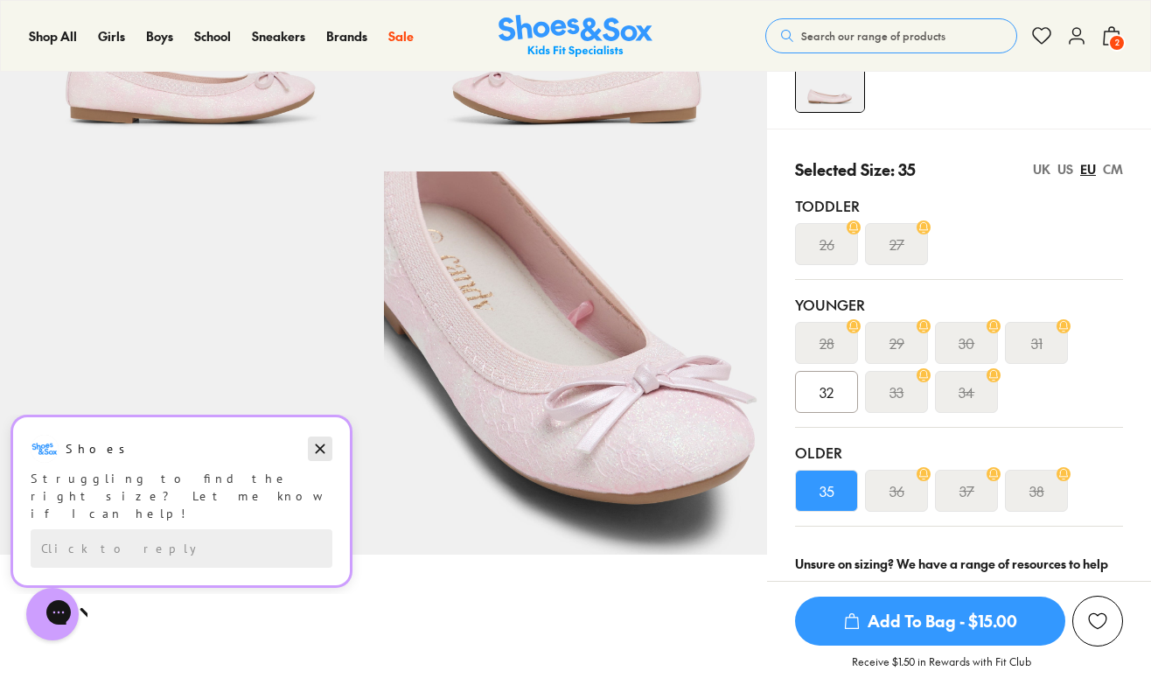
click at [319, 445] on icon "Dismiss campaign" at bounding box center [319, 448] width 17 height 21
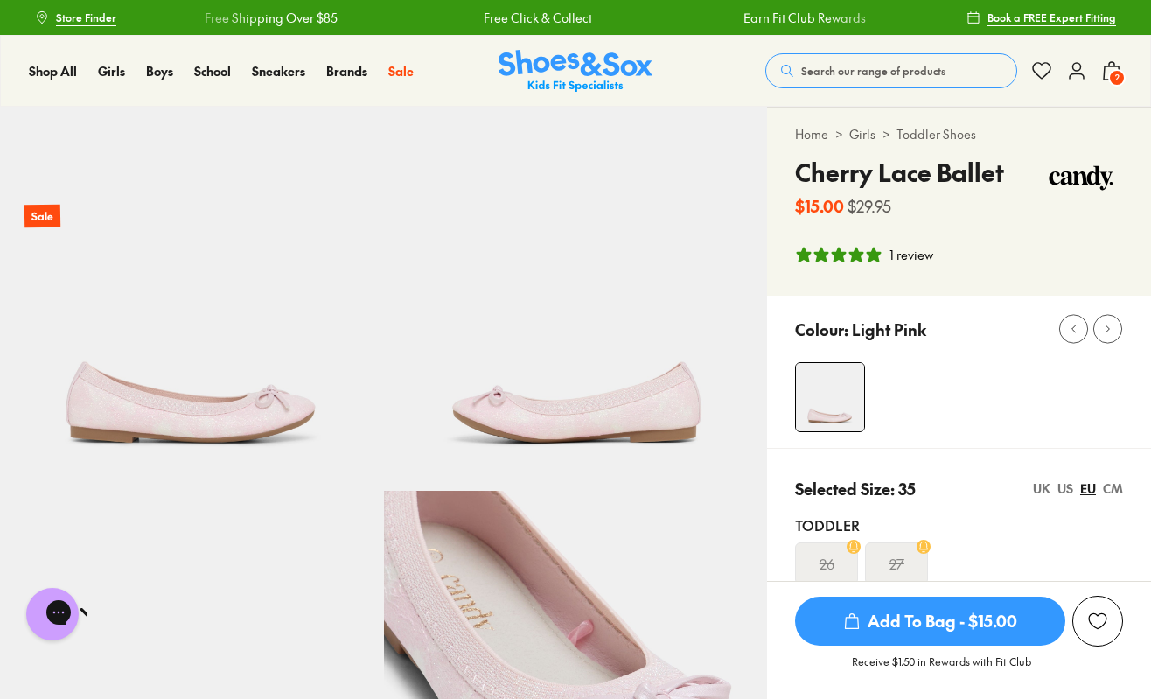
scroll to position [0, 0]
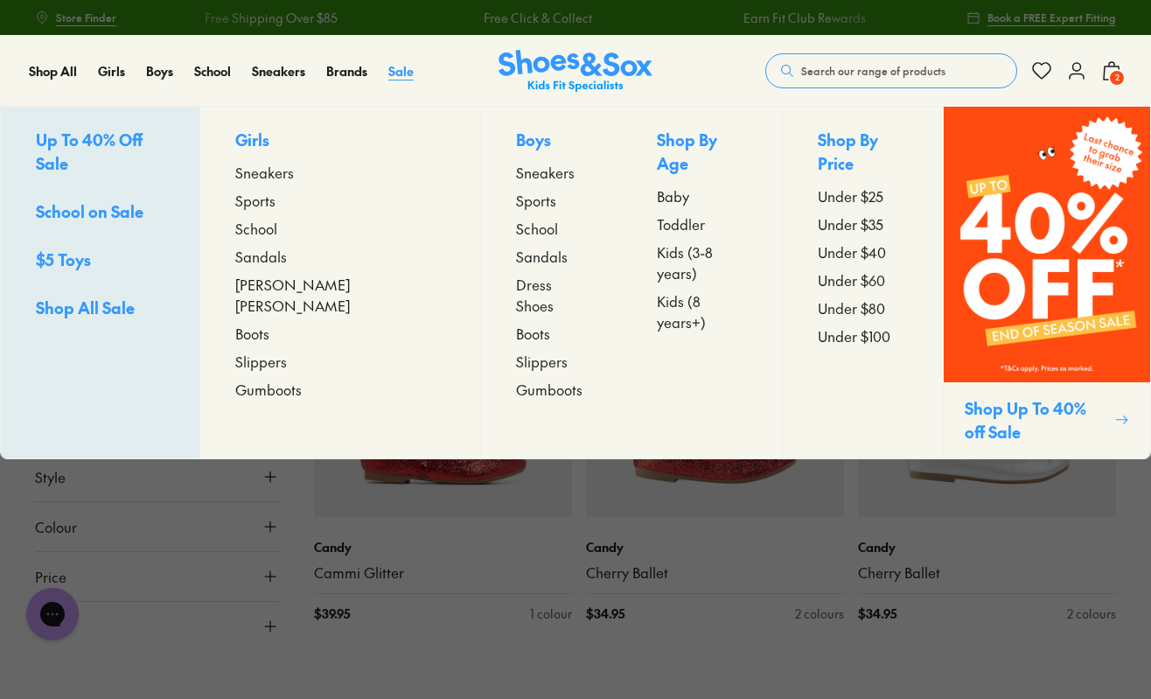
click at [394, 77] on span "Sale" at bounding box center [400, 70] width 25 height 17
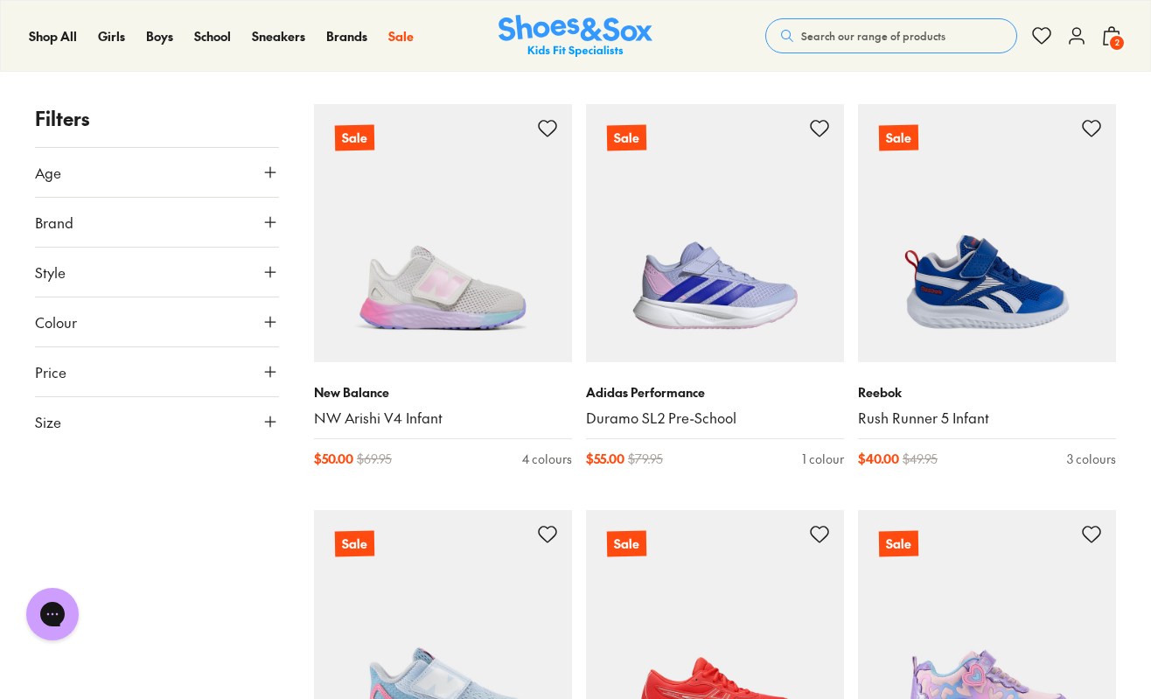
scroll to position [249, 0]
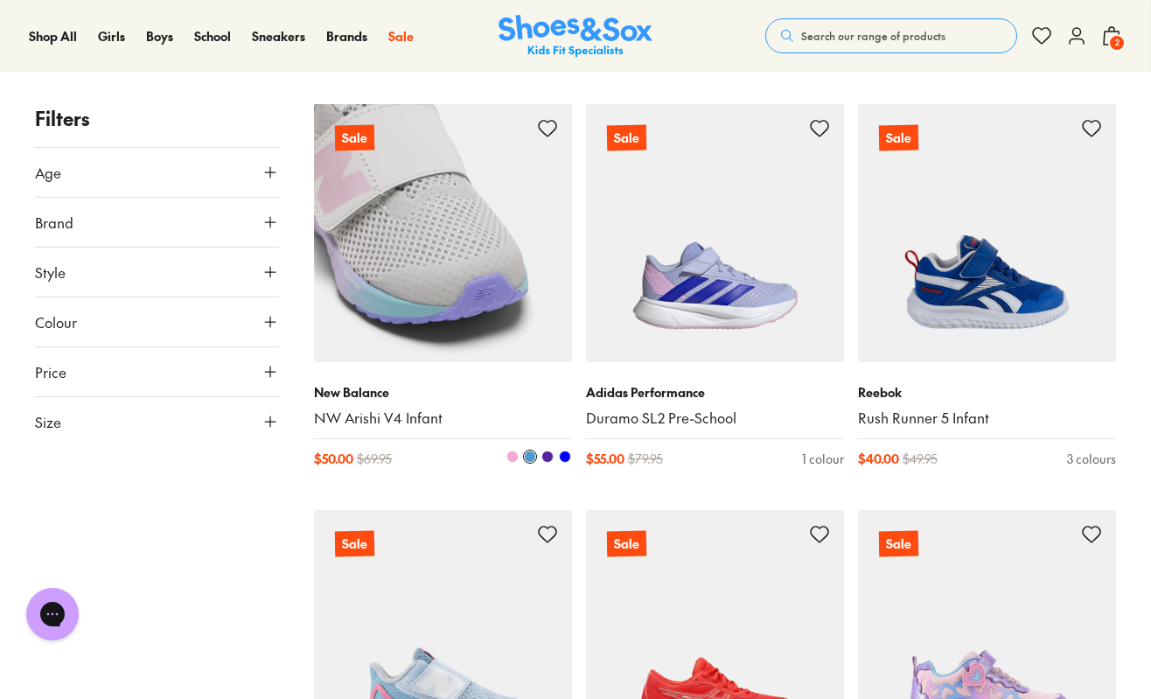
click at [411, 260] on img at bounding box center [443, 233] width 258 height 258
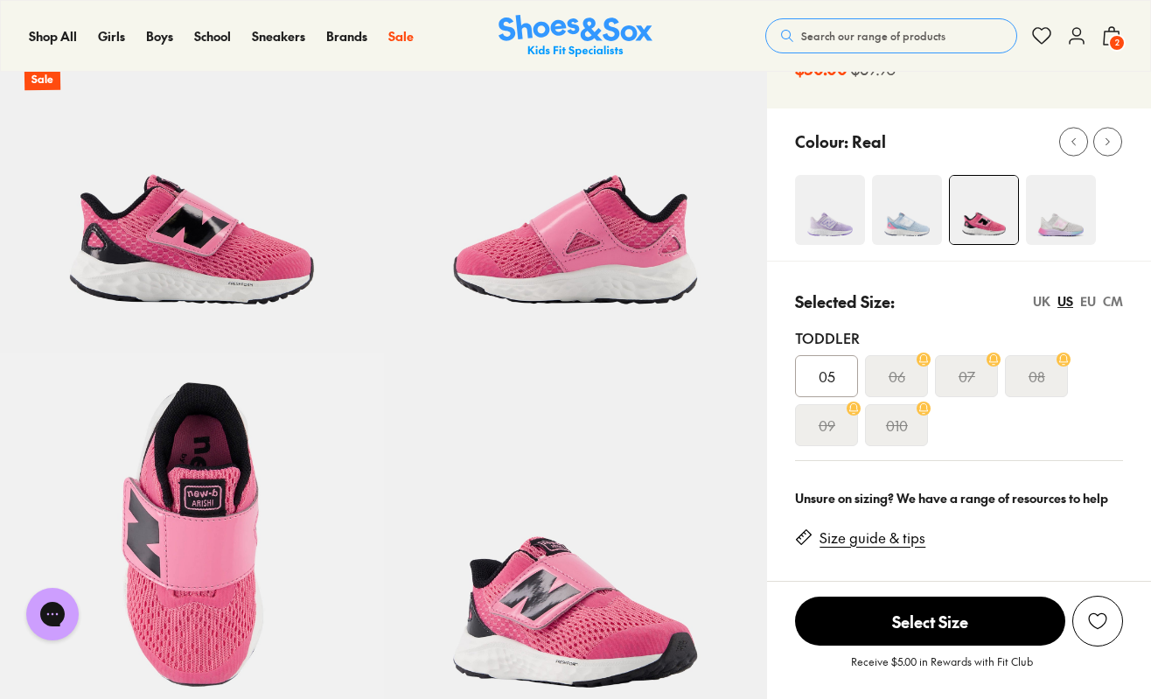
select select "*"
click at [907, 225] on img at bounding box center [907, 210] width 70 height 70
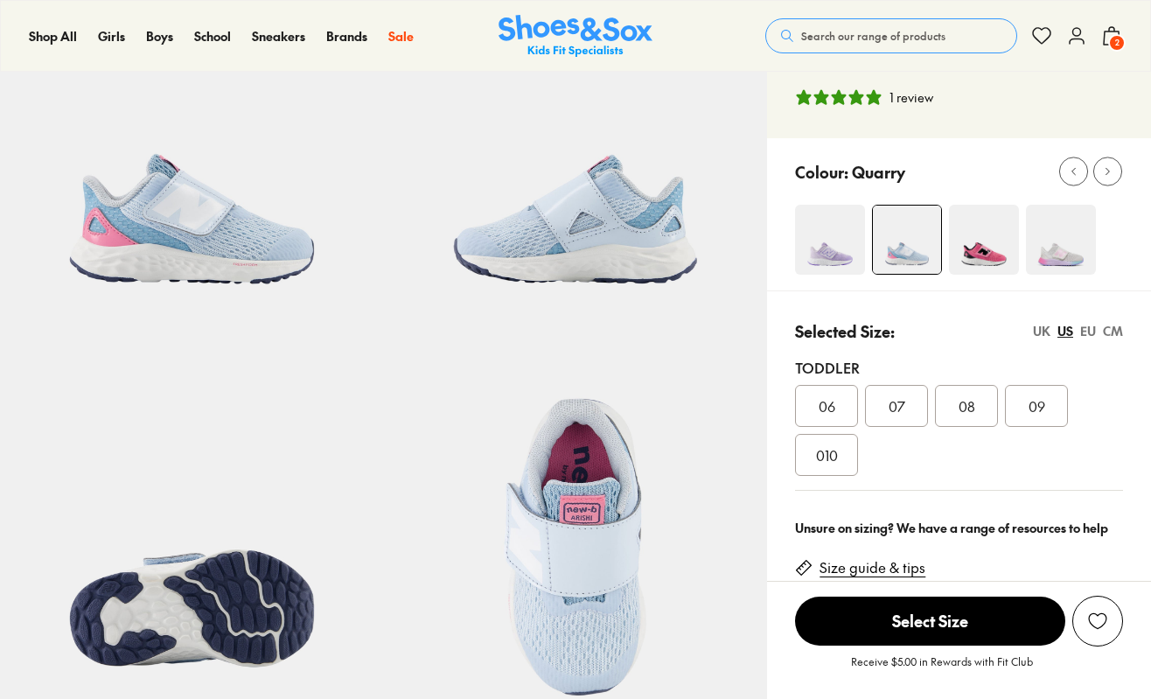
select select "*"
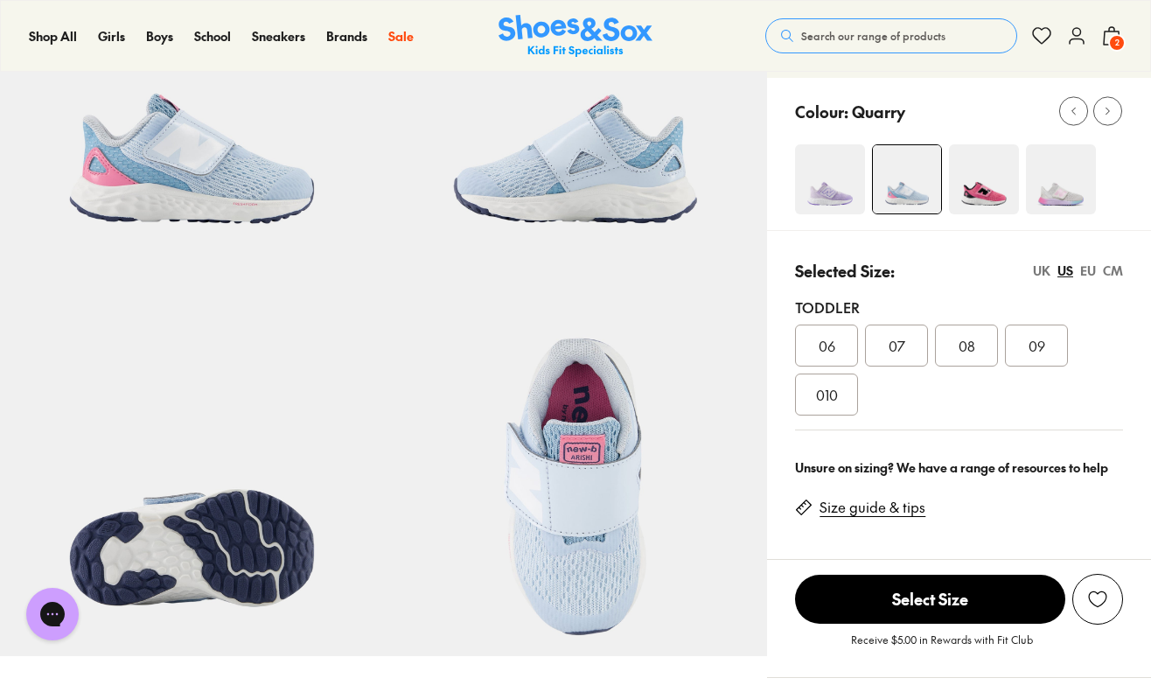
click at [828, 177] on img at bounding box center [830, 179] width 70 height 70
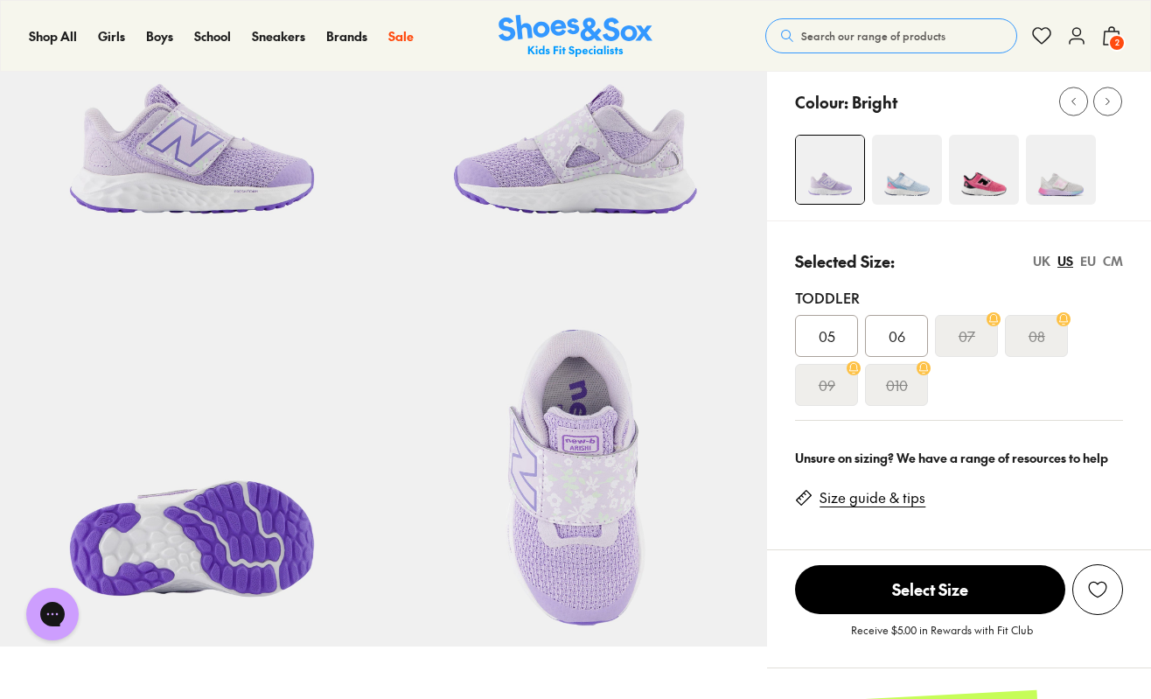
select select "*"
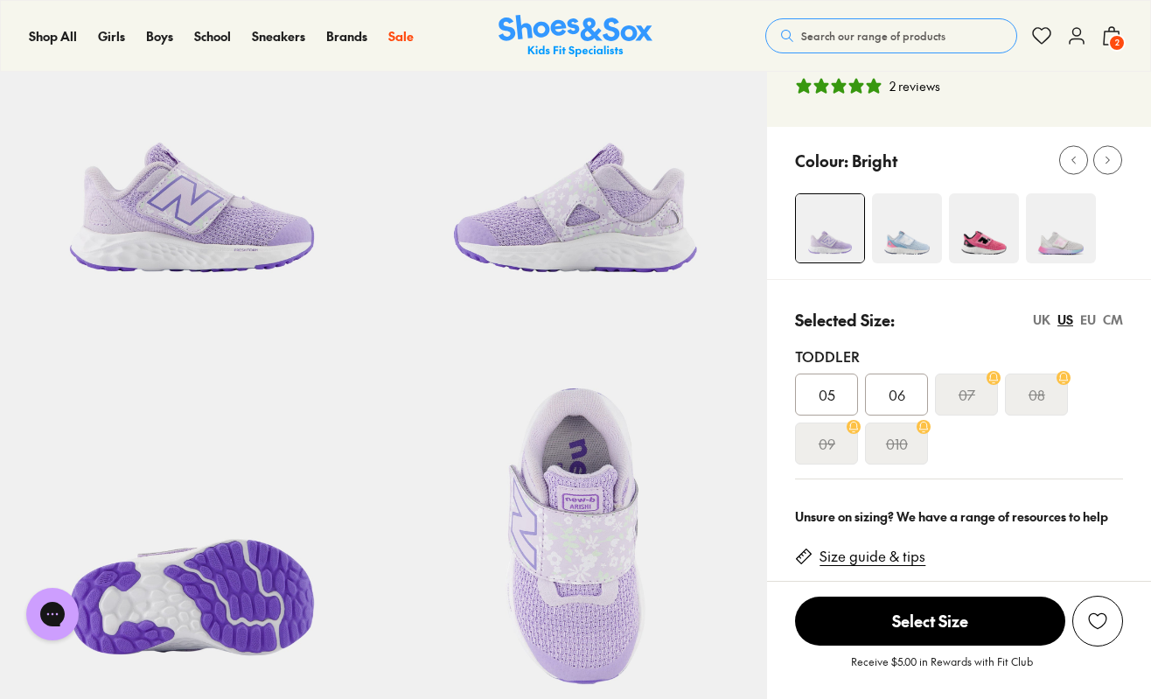
scroll to position [126, 0]
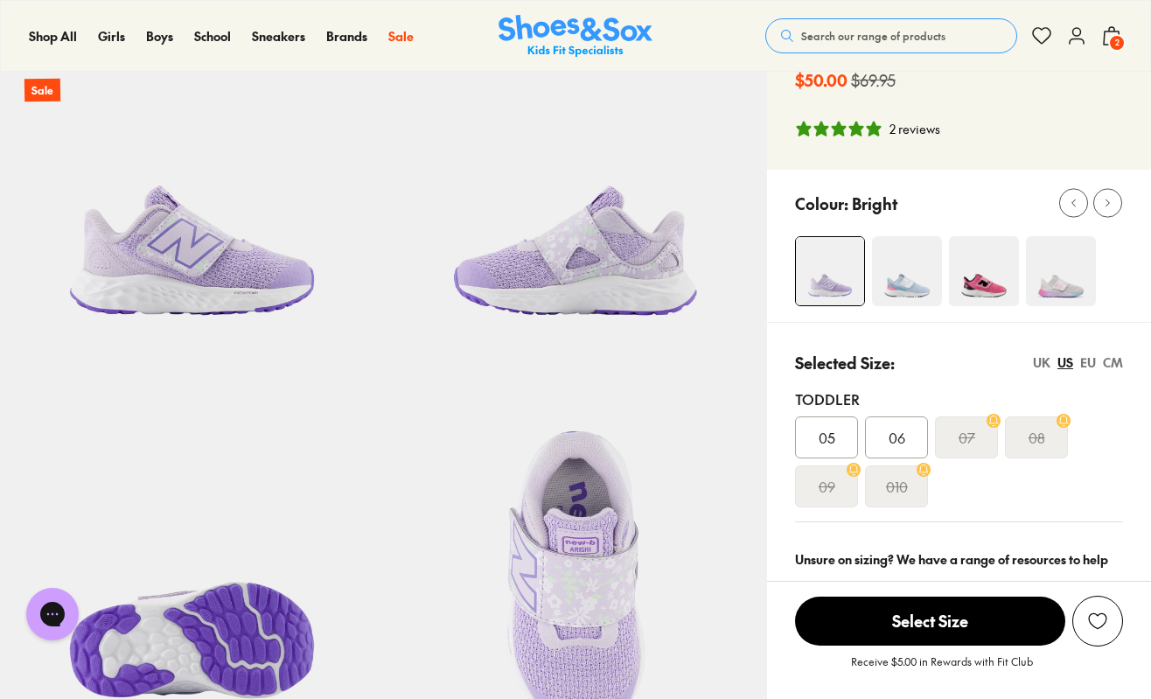
click at [903, 255] on img at bounding box center [907, 271] width 70 height 70
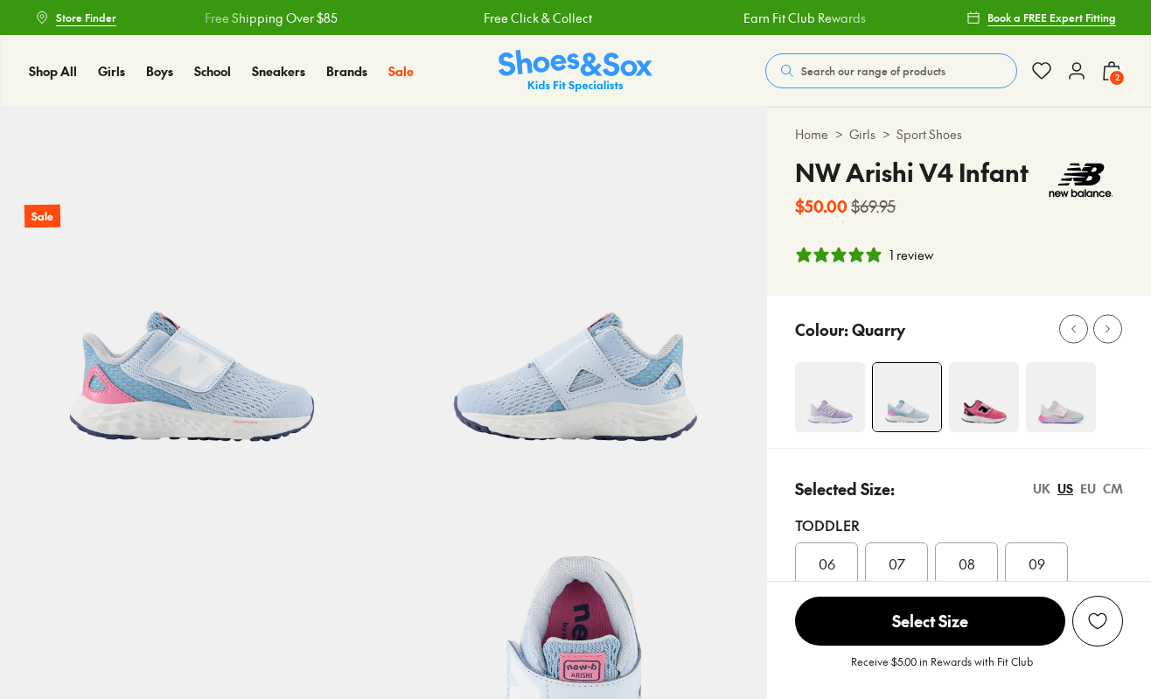
select select "*"
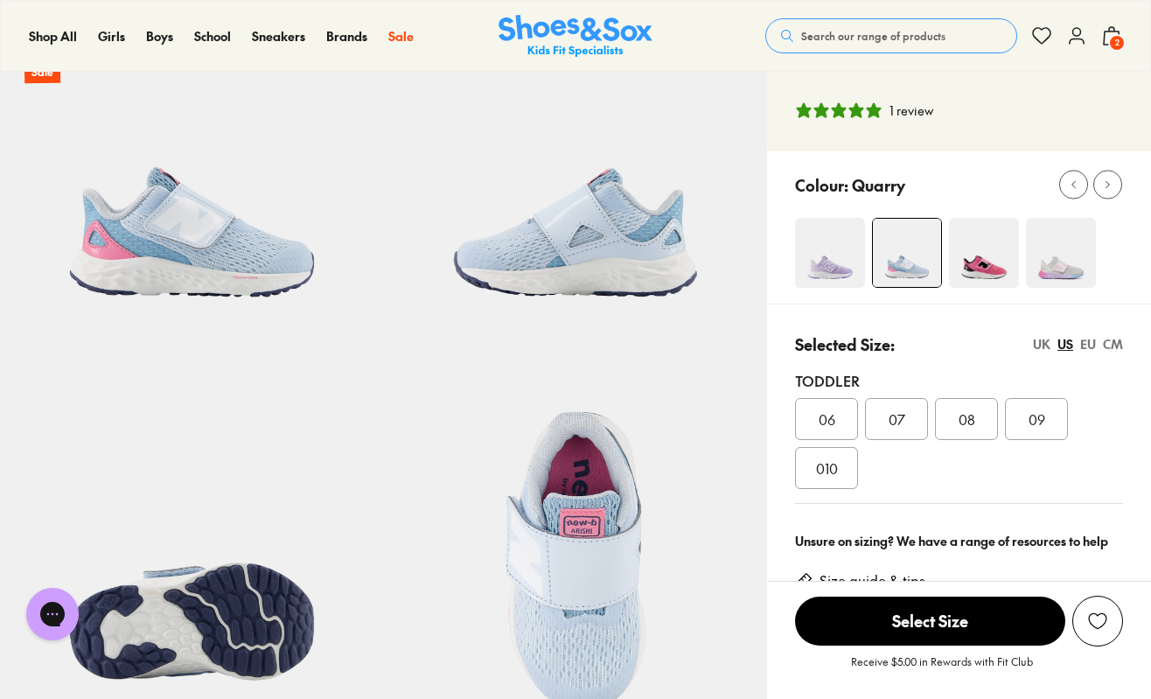
click at [897, 415] on span "07" at bounding box center [897, 418] width 17 height 21
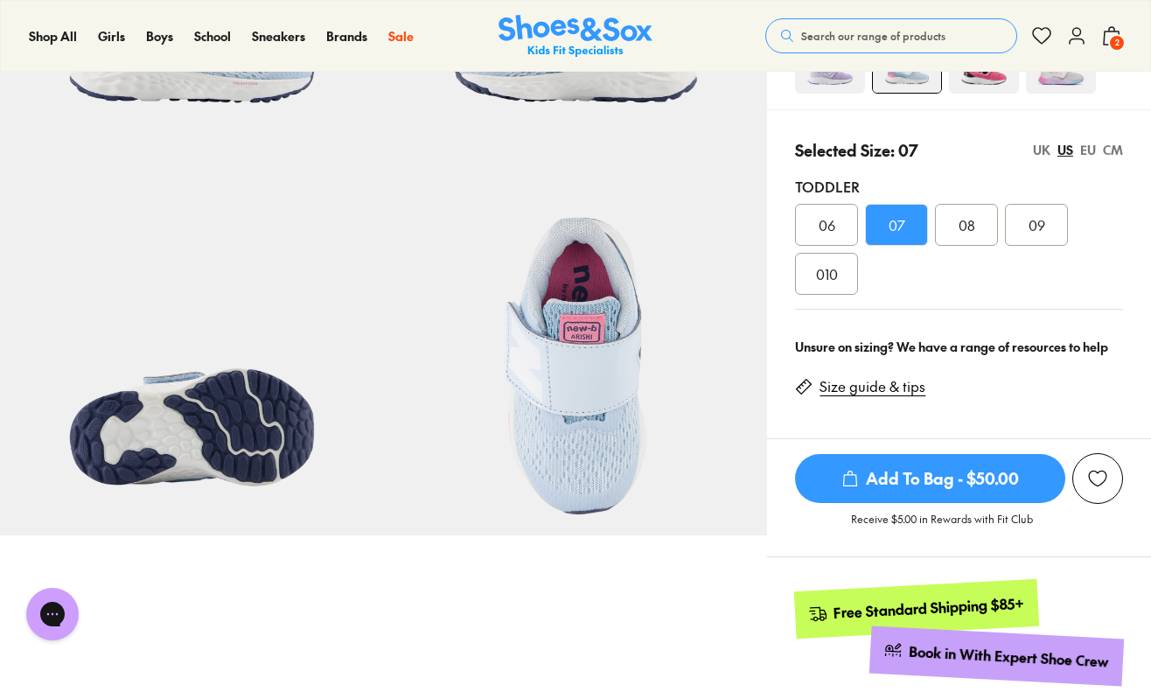
scroll to position [344, 0]
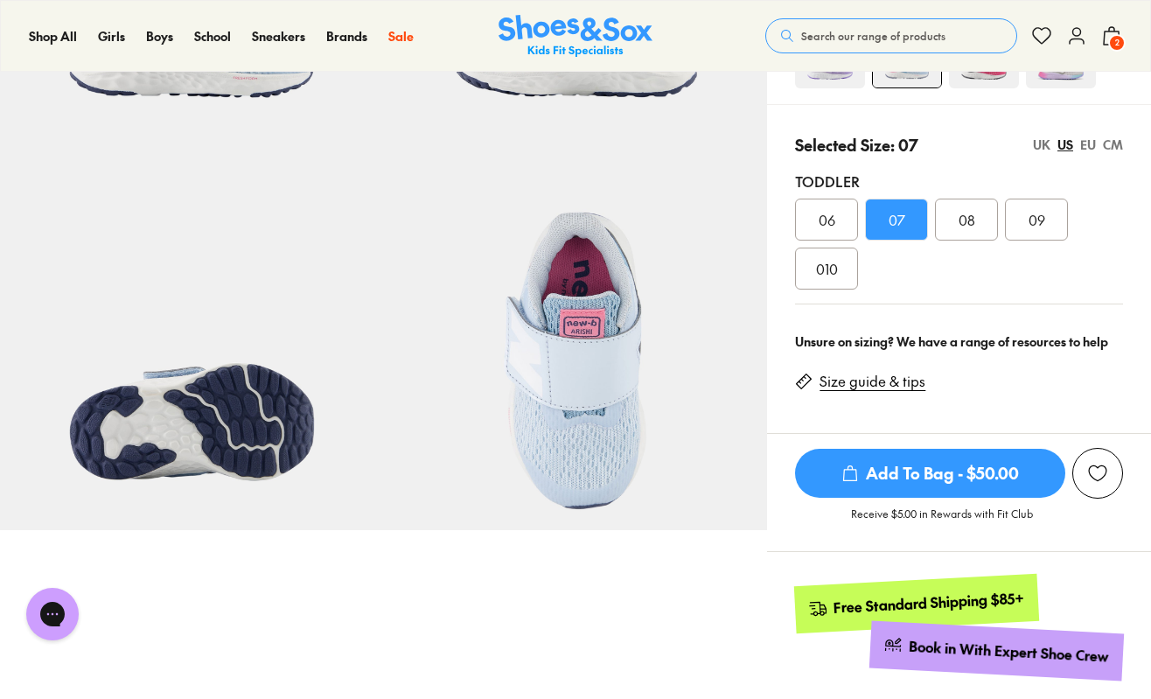
click at [906, 473] on span "Add To Bag - $50.00" at bounding box center [930, 473] width 270 height 49
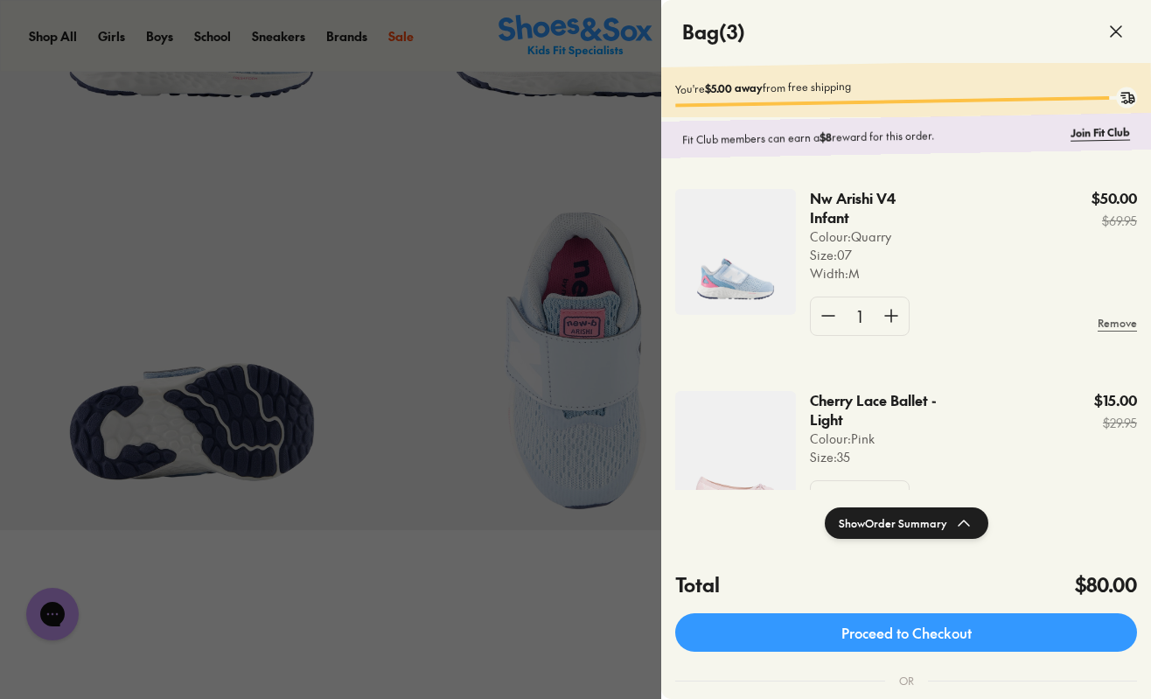
click at [504, 605] on div at bounding box center [575, 349] width 1151 height 699
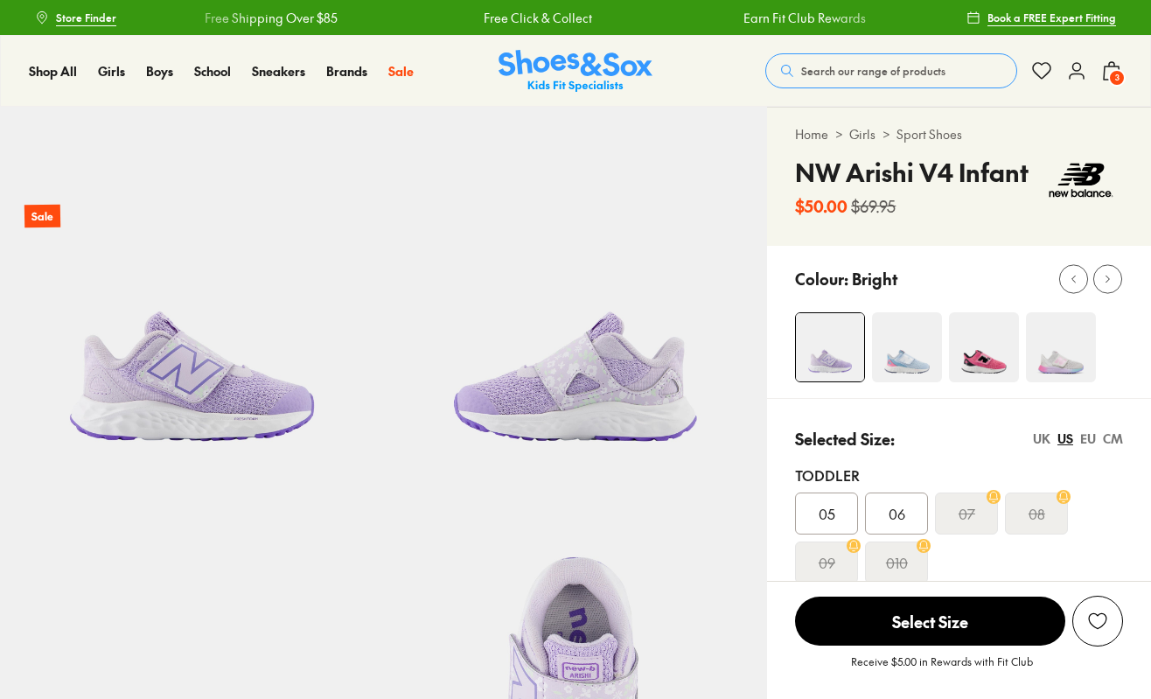
select select "*"
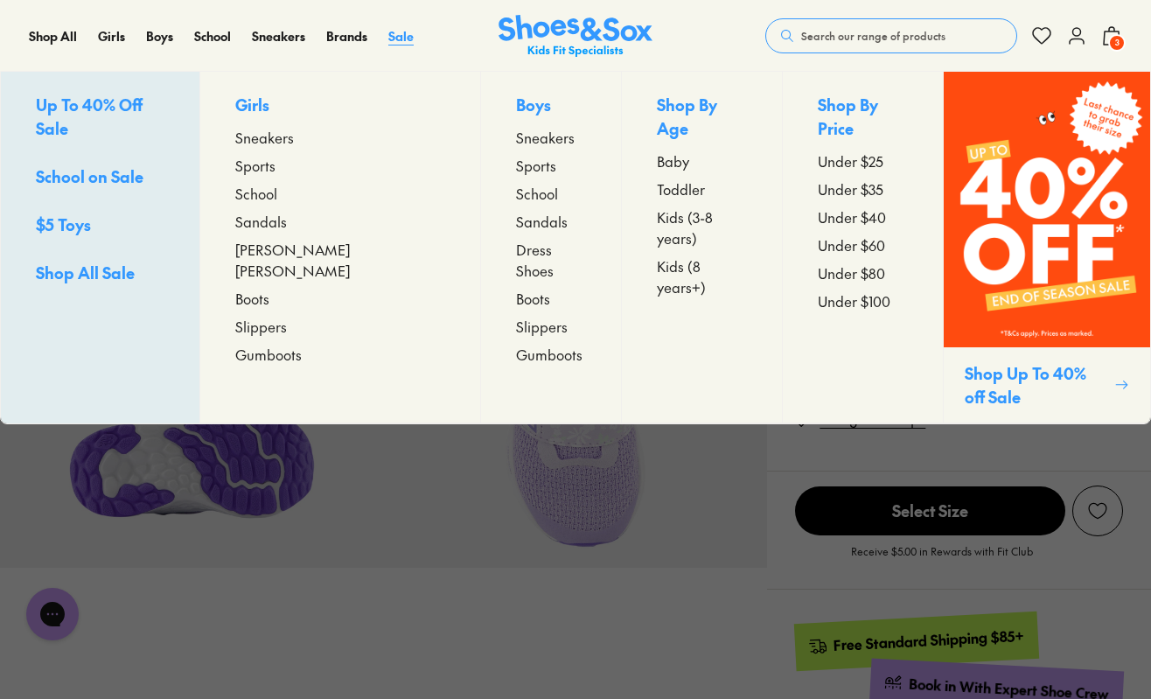
click at [398, 38] on span "Sale" at bounding box center [400, 35] width 25 height 17
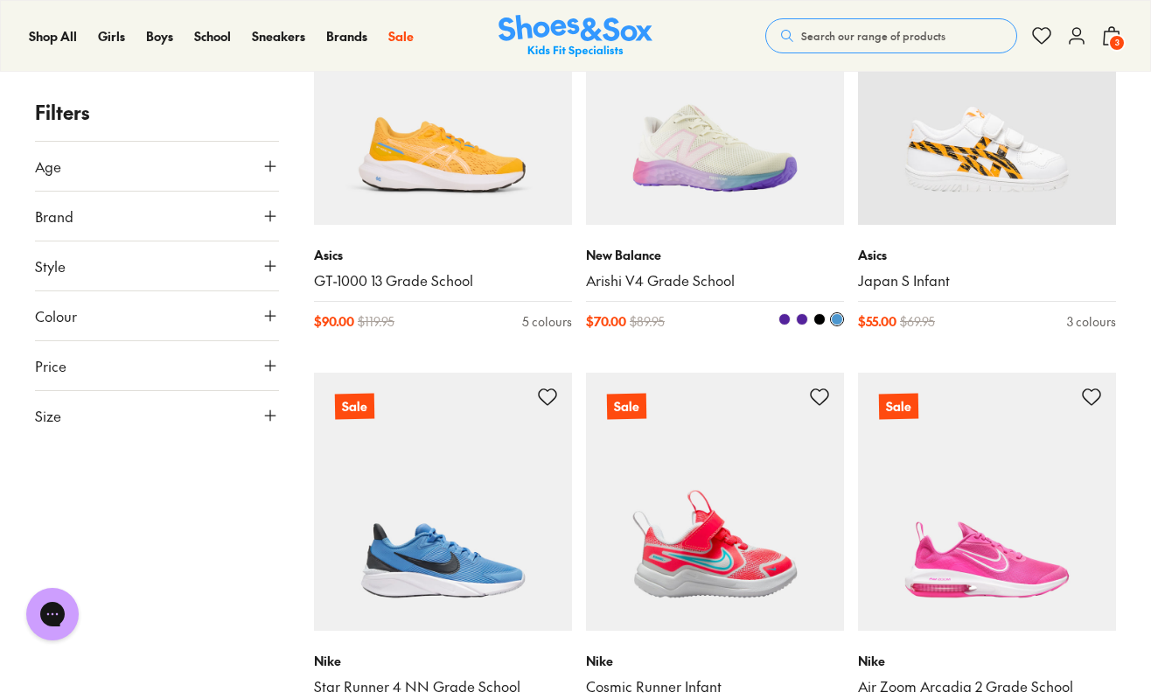
scroll to position [3162, 0]
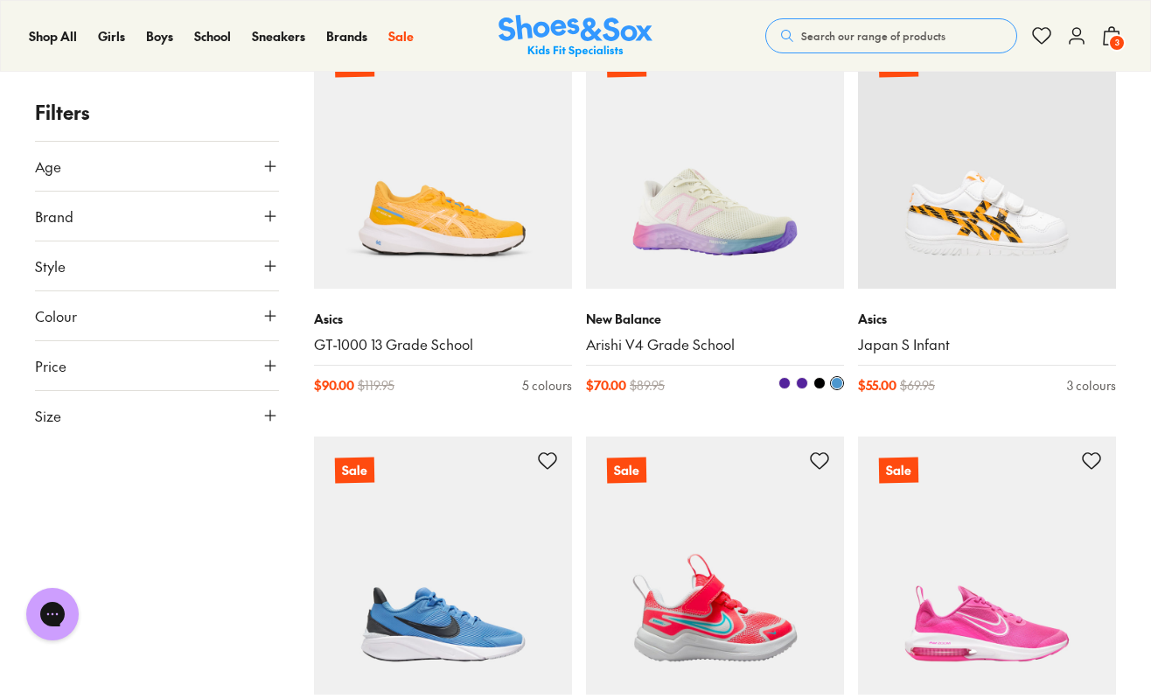
click at [704, 236] on img at bounding box center [715, 160] width 258 height 258
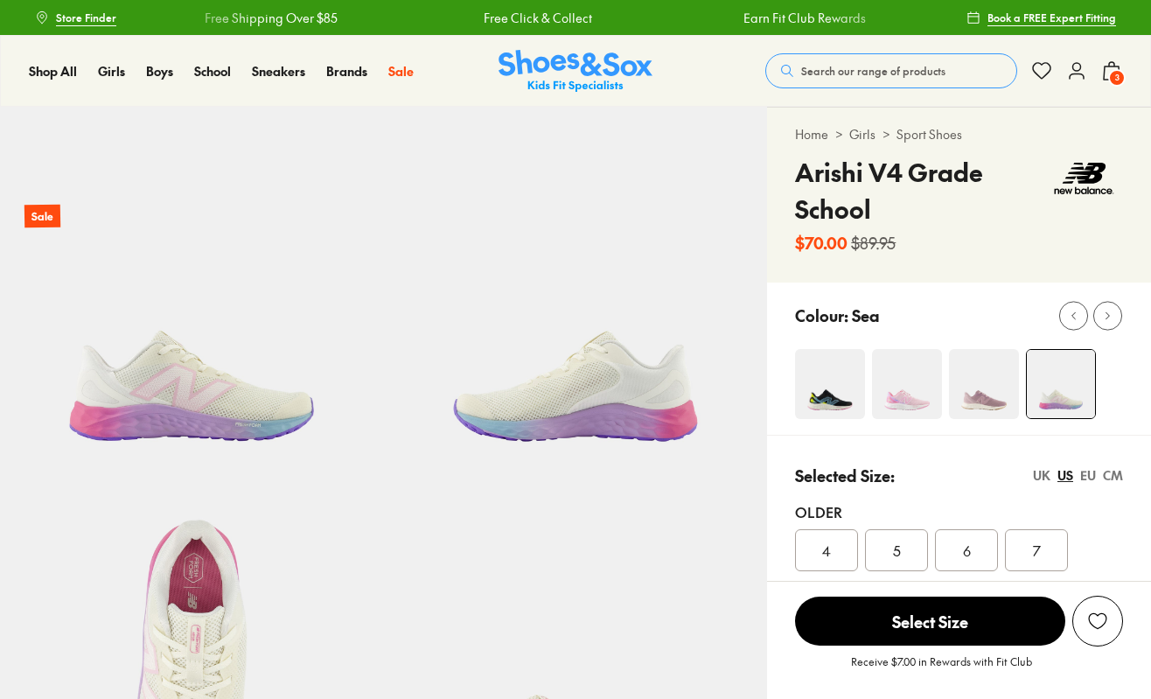
select select "*"
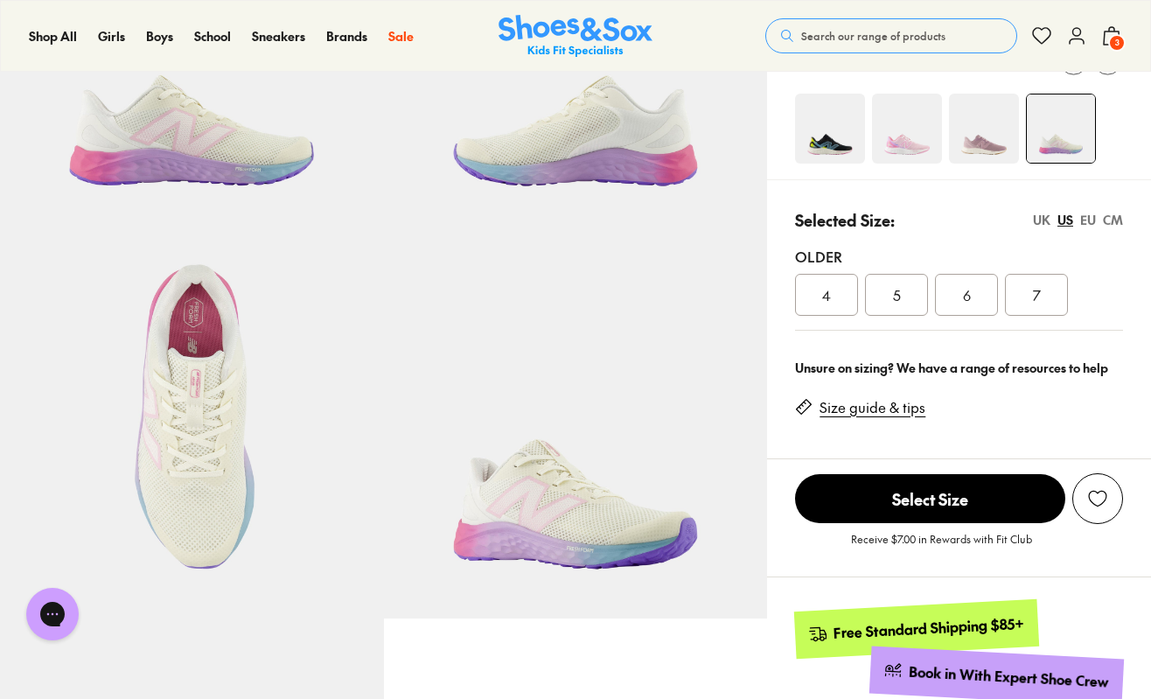
scroll to position [271, 0]
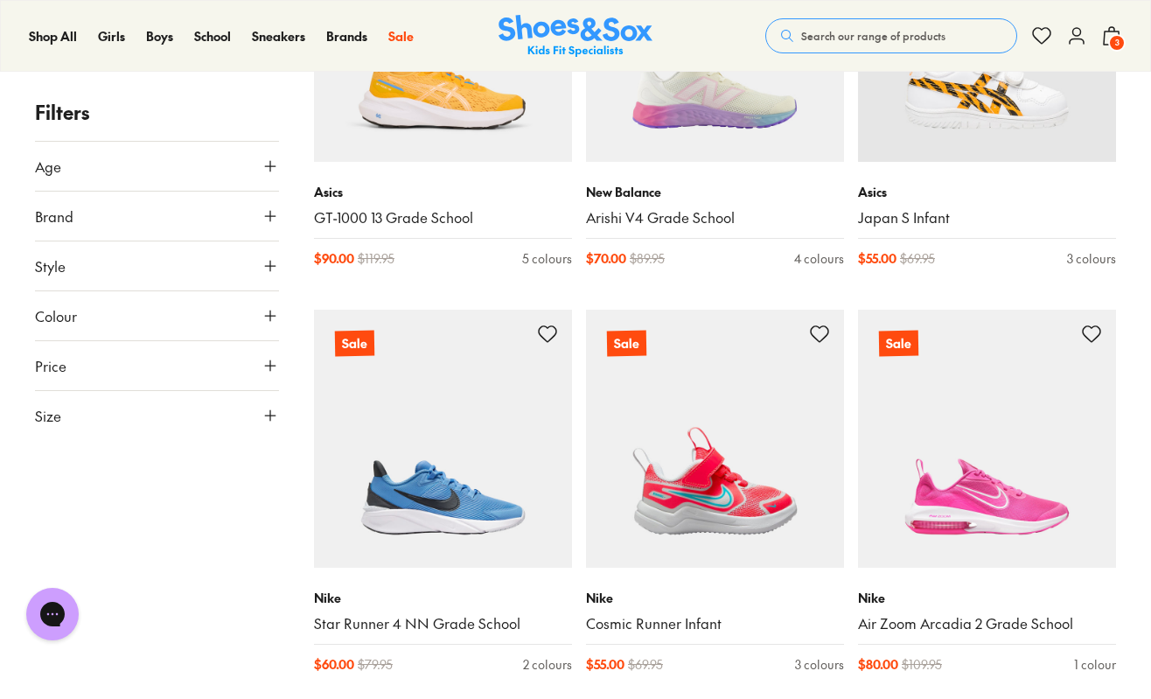
scroll to position [3429, 0]
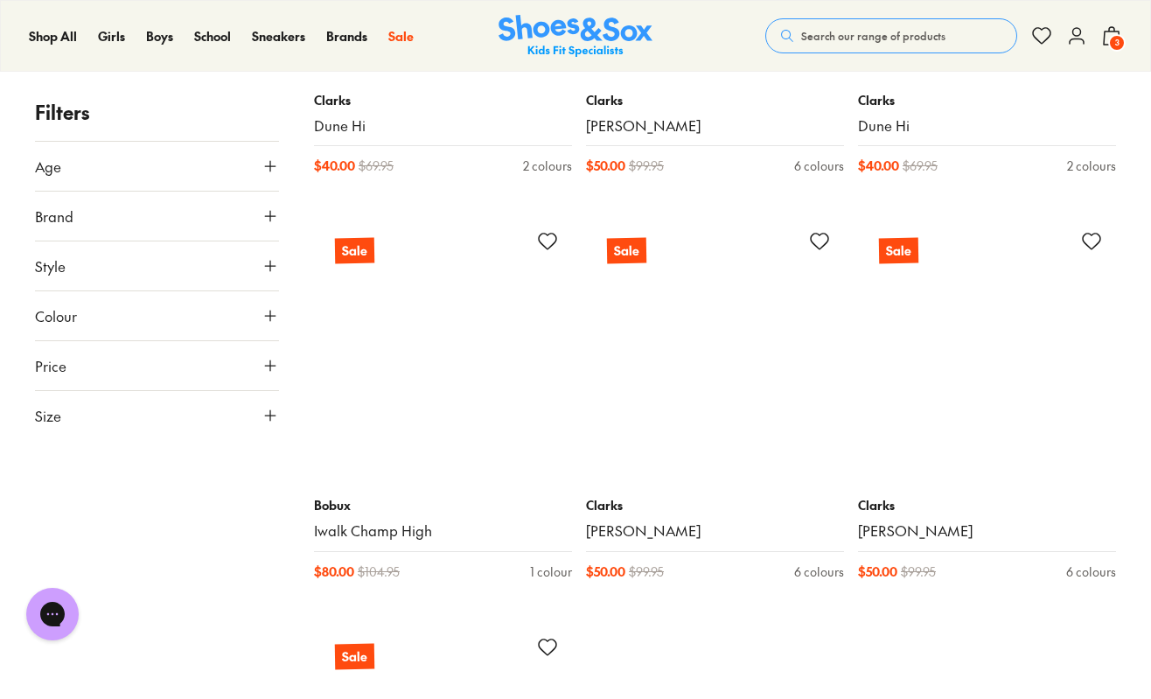
scroll to position [8279, 0]
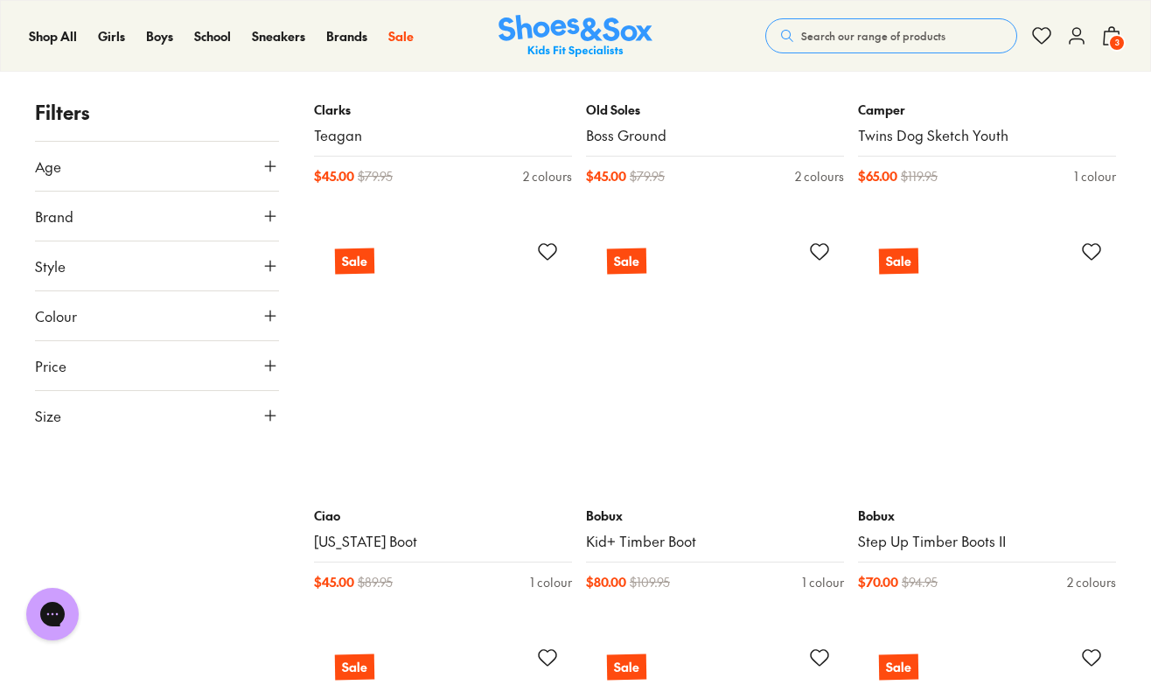
scroll to position [11558, 0]
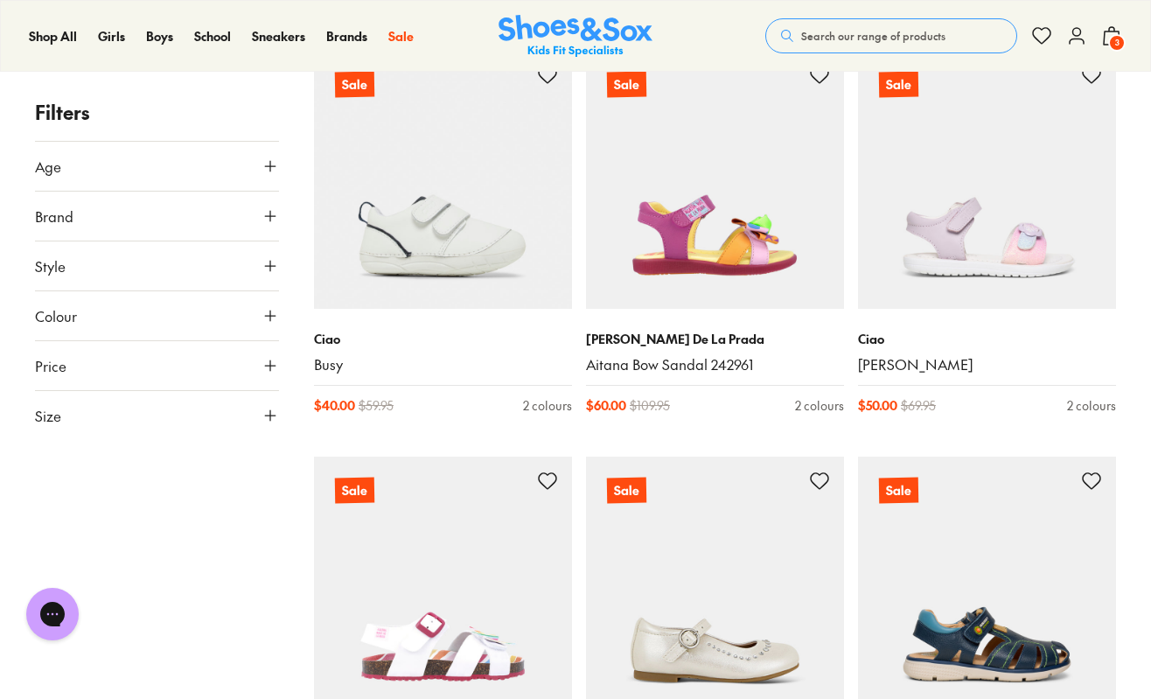
scroll to position [16008, 0]
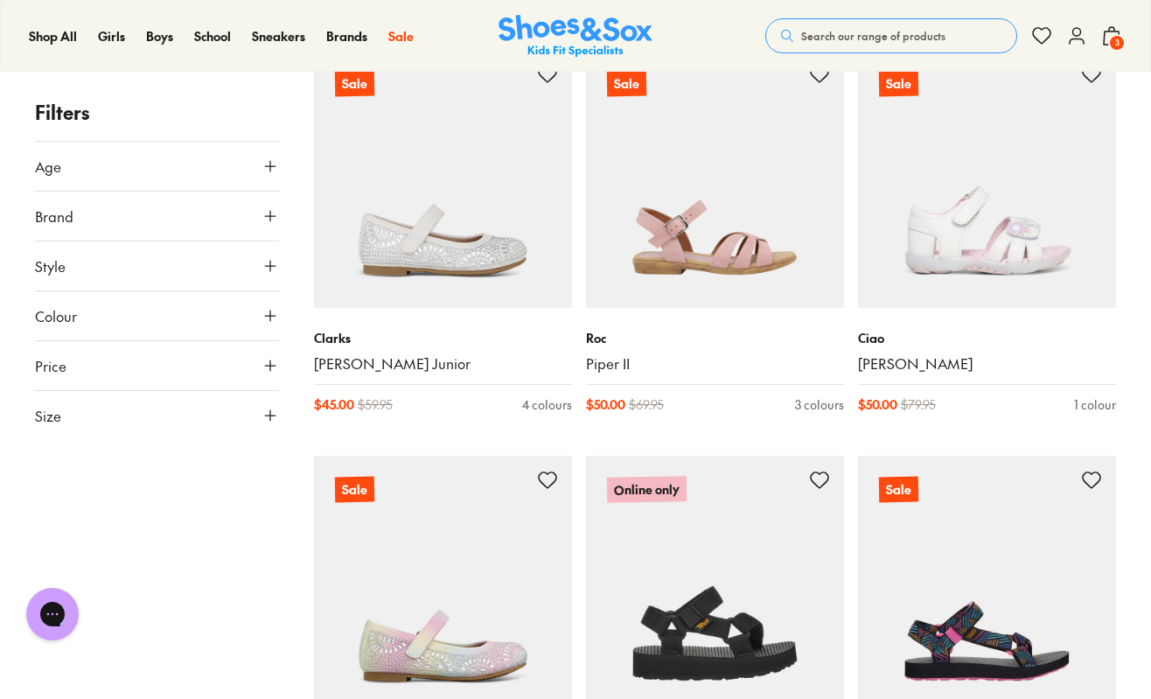
scroll to position [17756, 0]
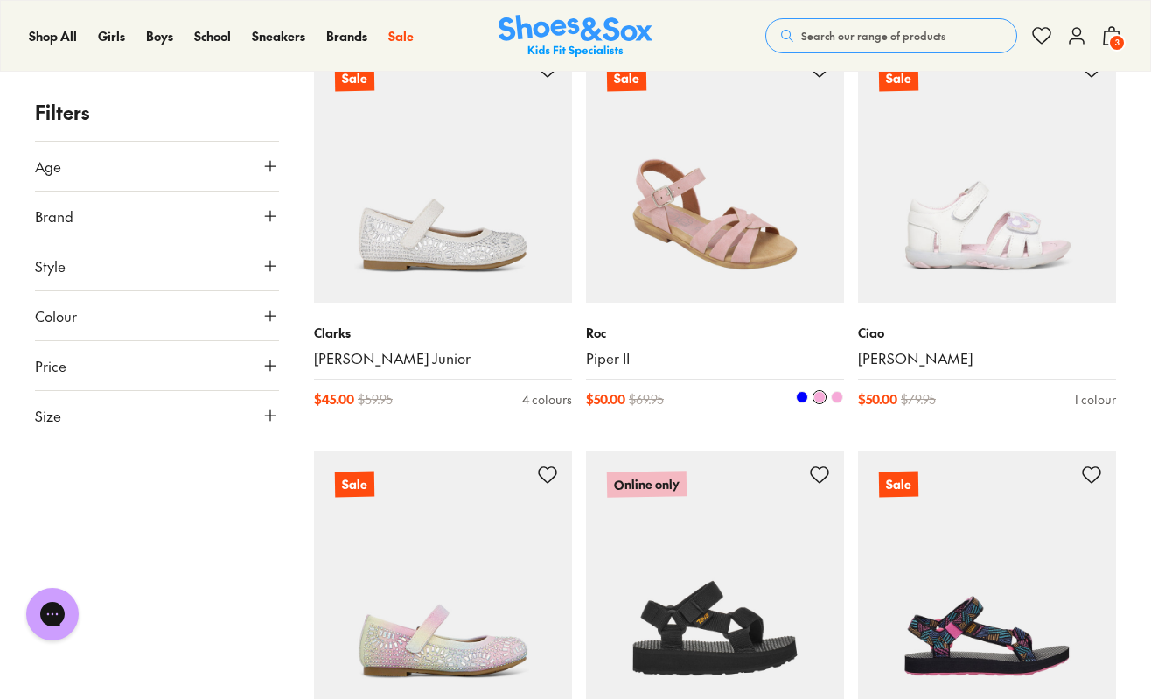
click at [713, 213] on img at bounding box center [715, 174] width 258 height 258
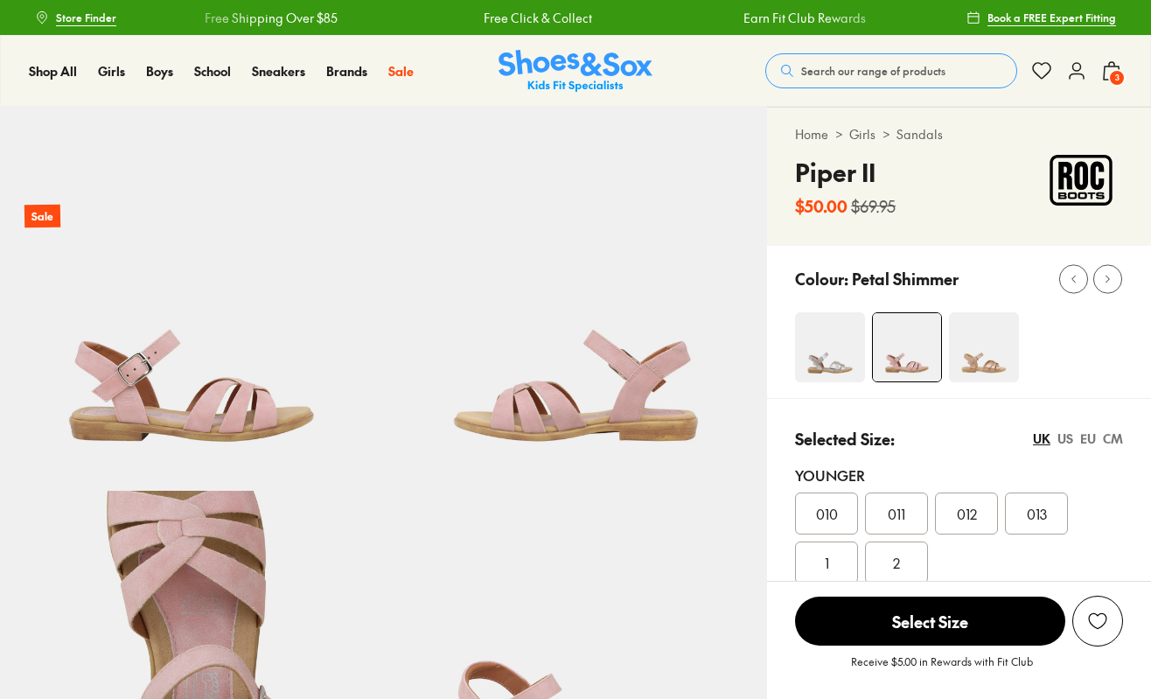
select select "*"
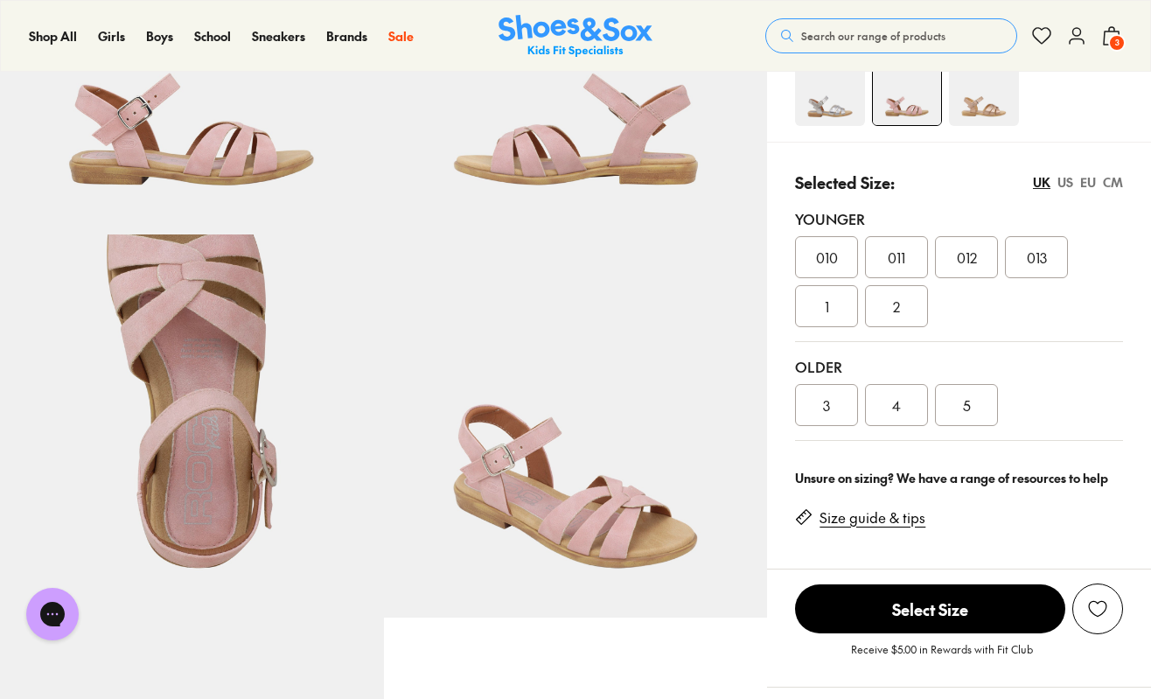
scroll to position [256, 0]
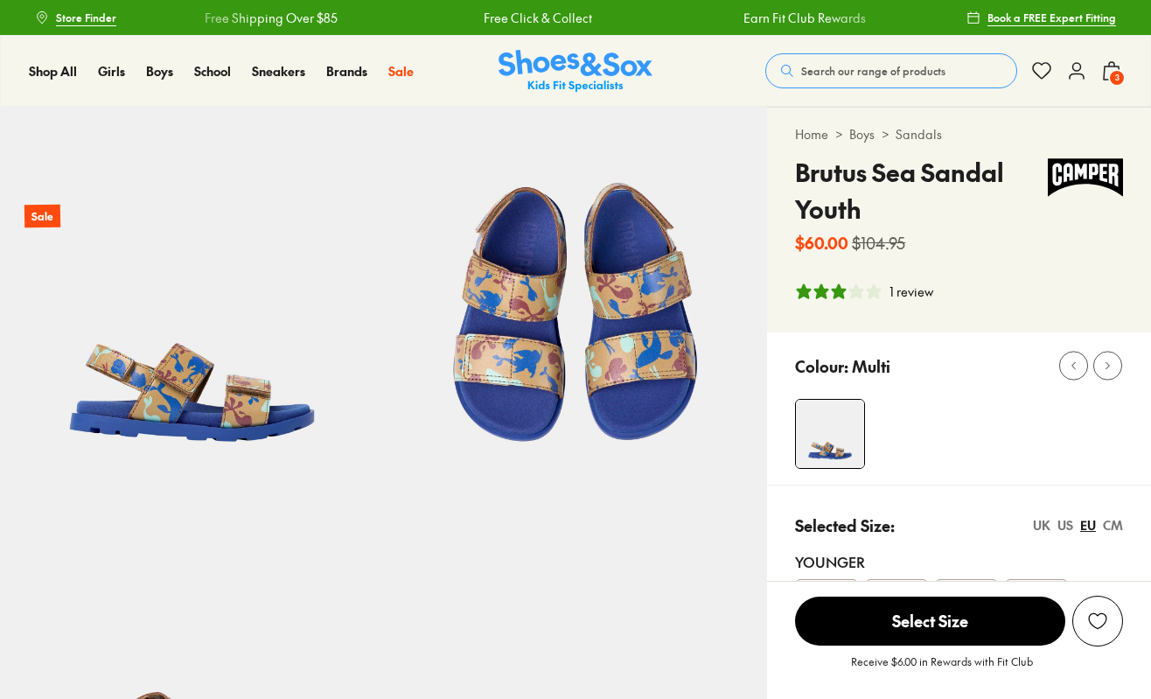
select select "*"
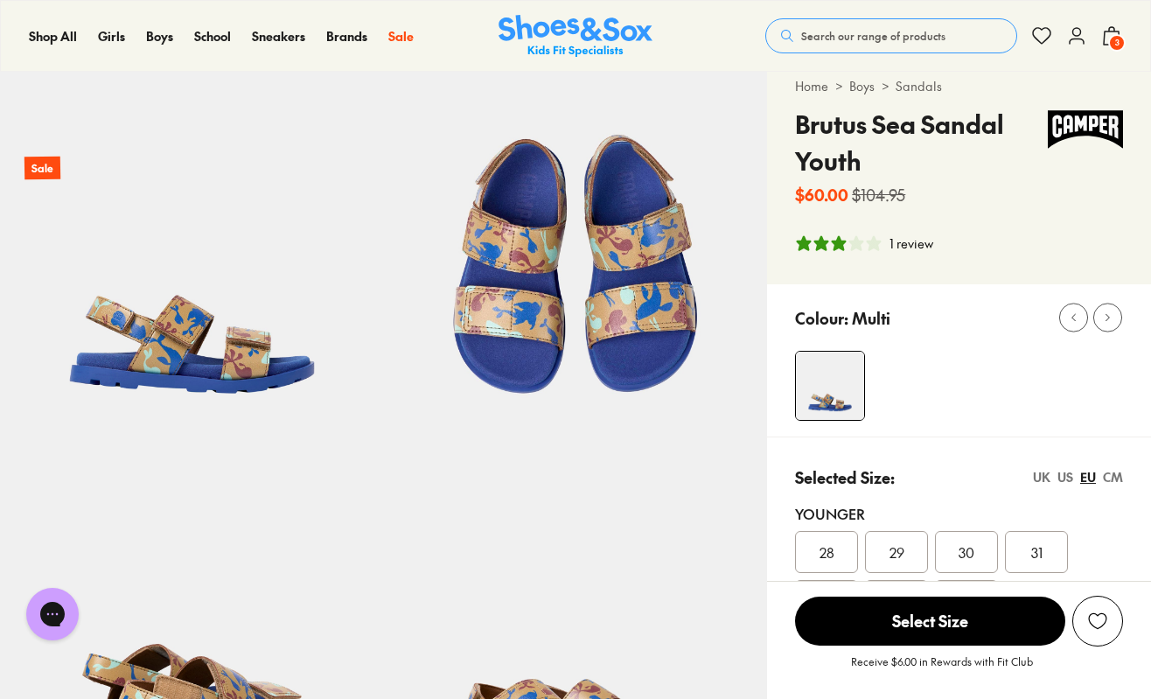
scroll to position [49, 0]
click at [842, 246] on icon "3 stars, 1 ratings" at bounding box center [839, 241] width 15 height 15
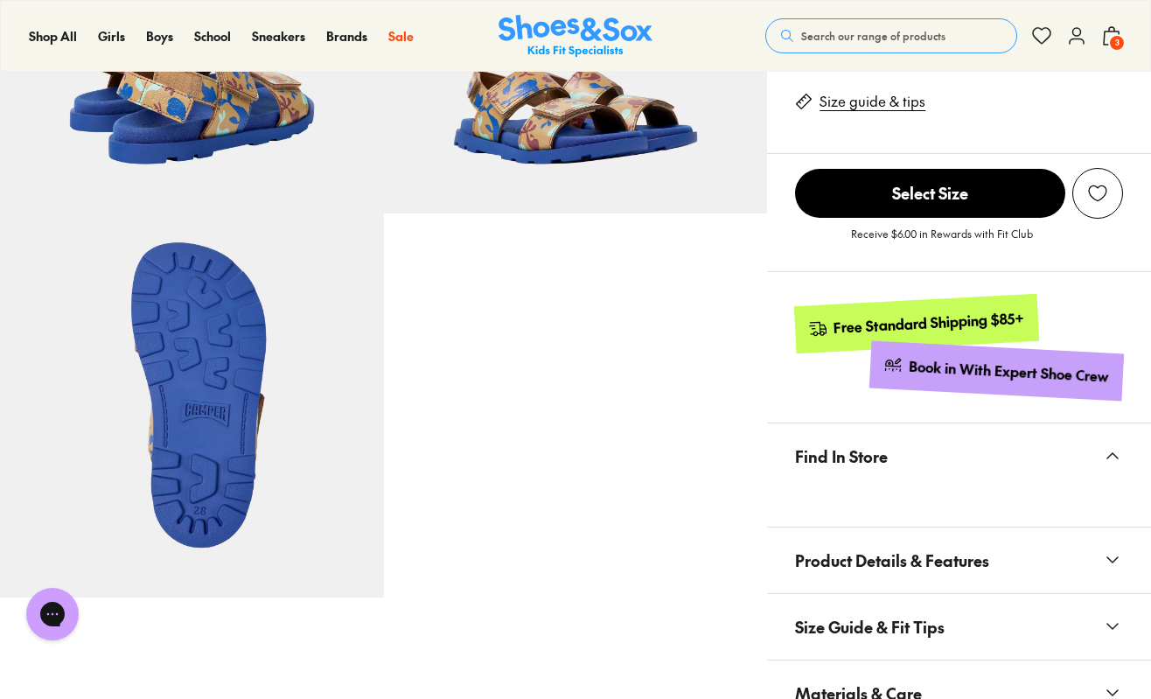
scroll to position [346, 0]
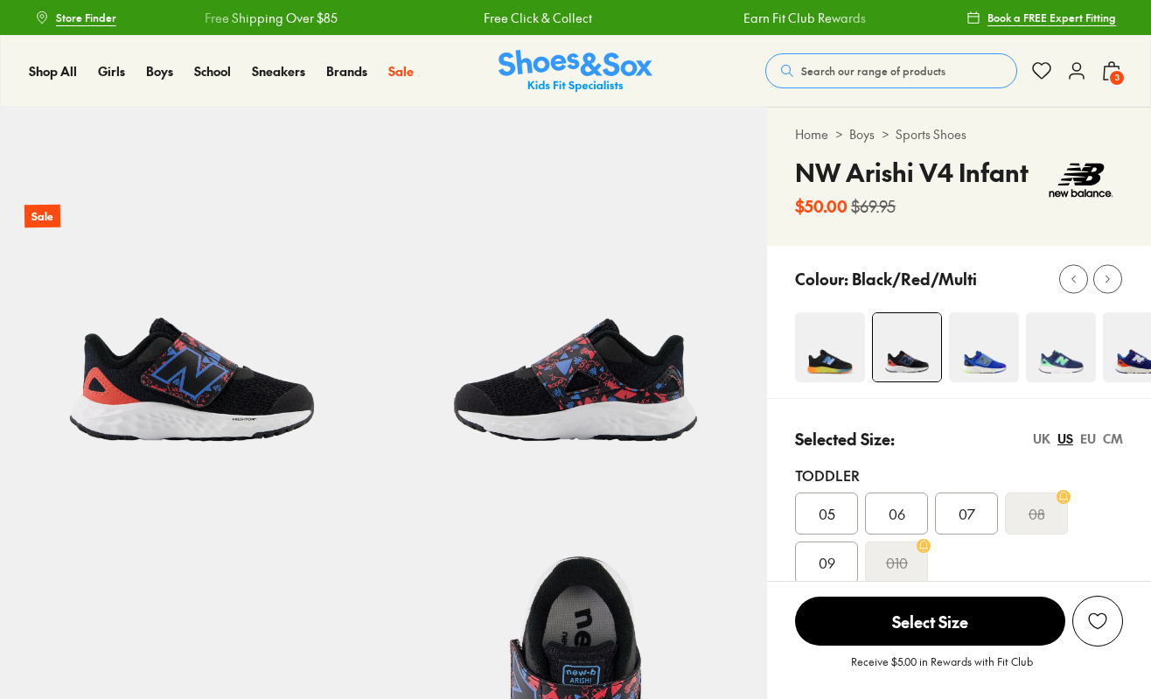
select select "*"
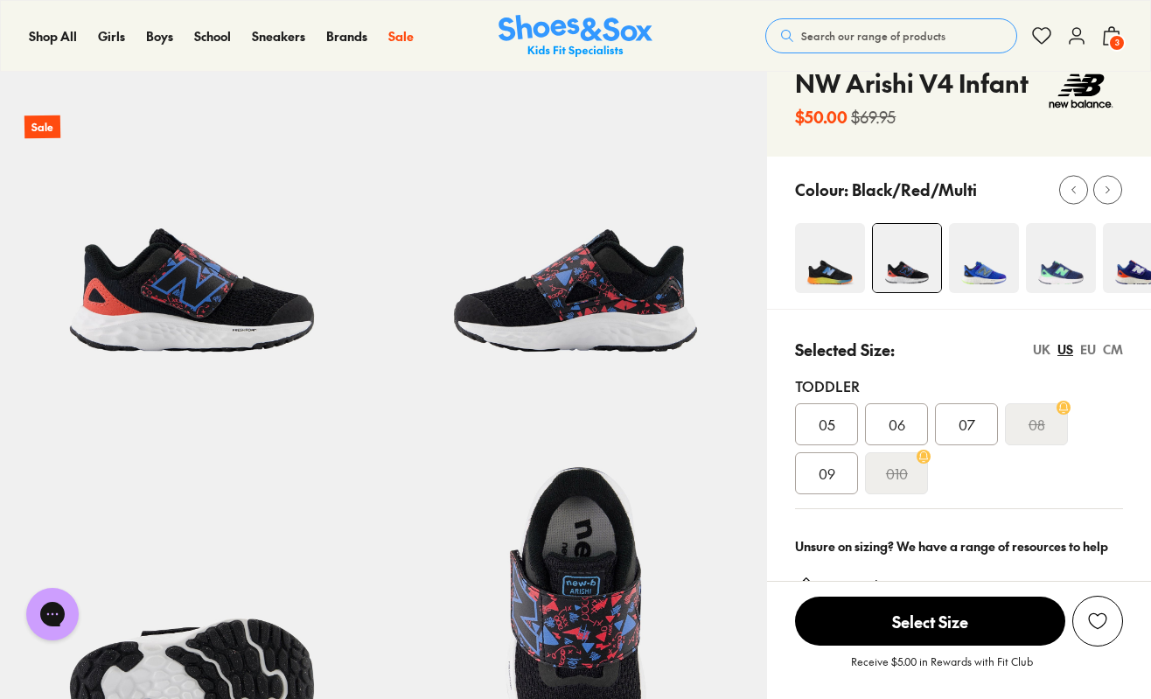
scroll to position [85, 0]
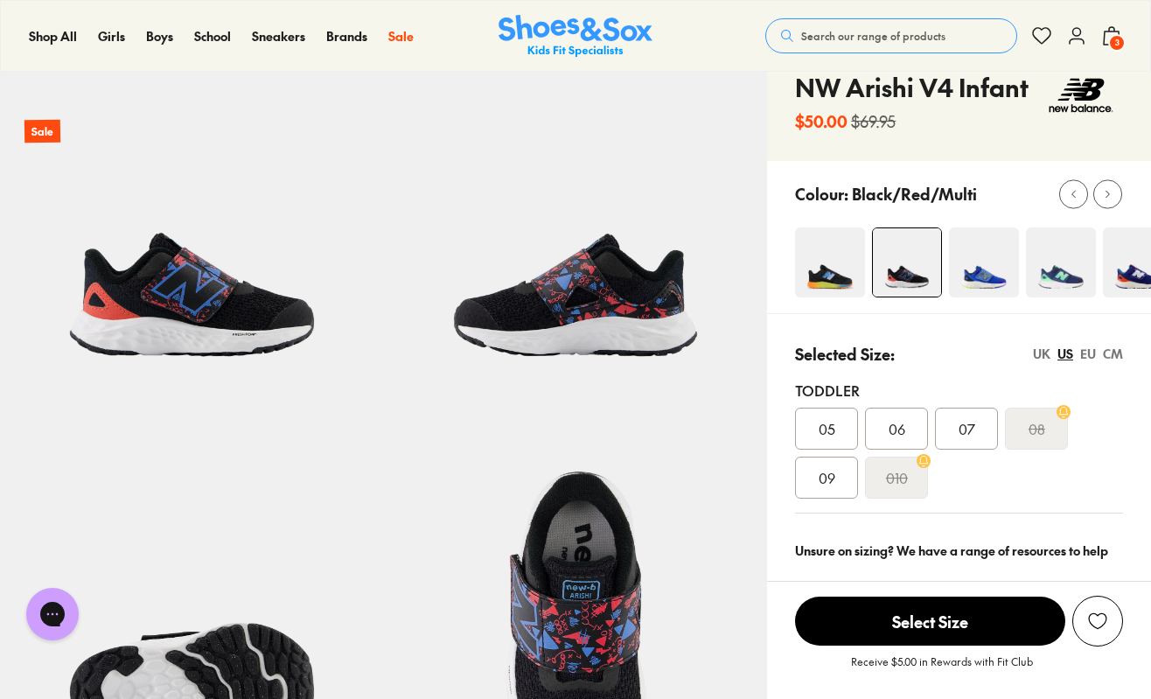
click at [980, 236] on img at bounding box center [984, 262] width 70 height 70
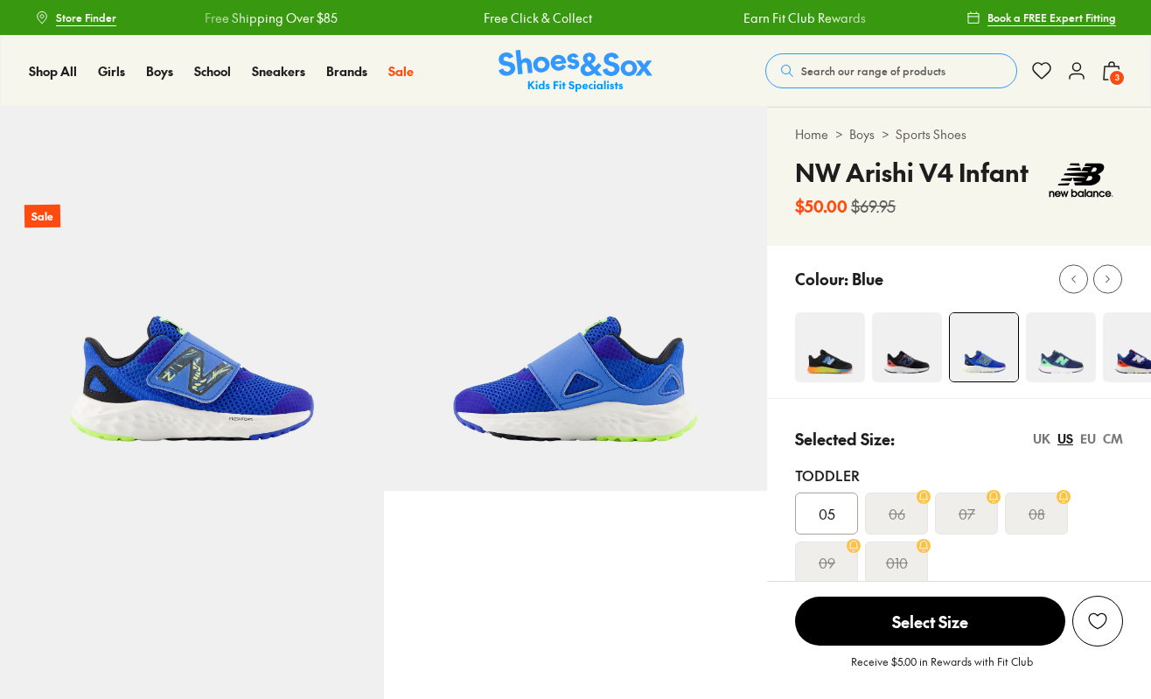
click at [1057, 334] on img at bounding box center [1061, 347] width 70 height 70
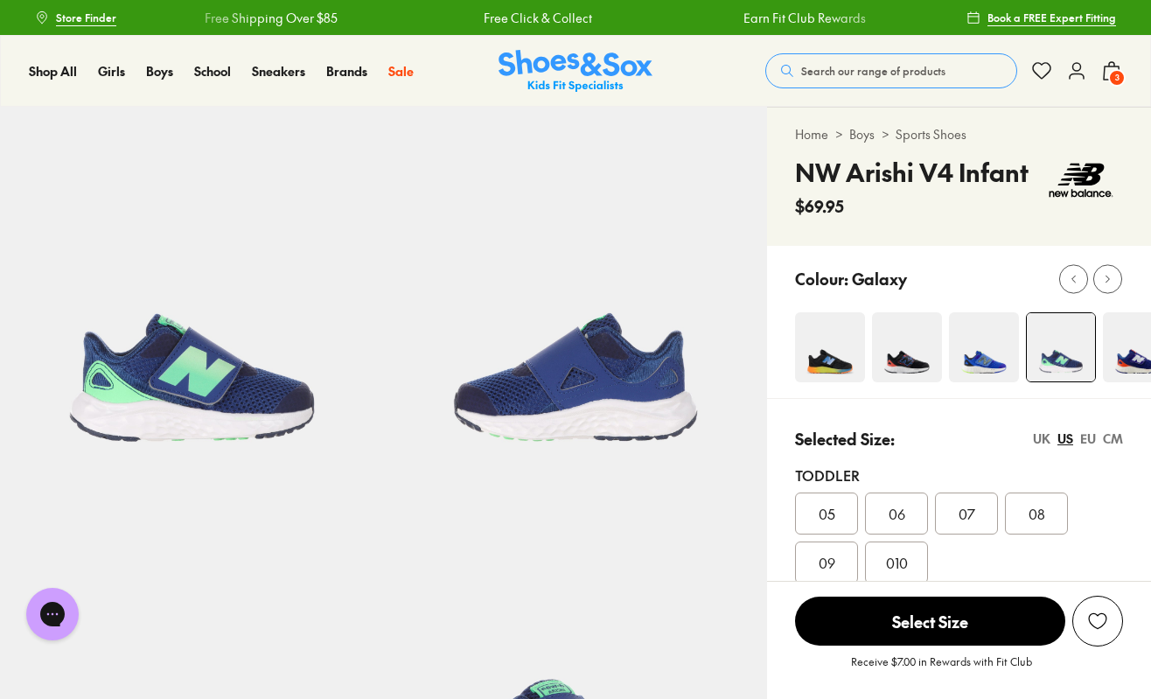
select select "*"
click at [1120, 368] on img at bounding box center [1138, 347] width 70 height 70
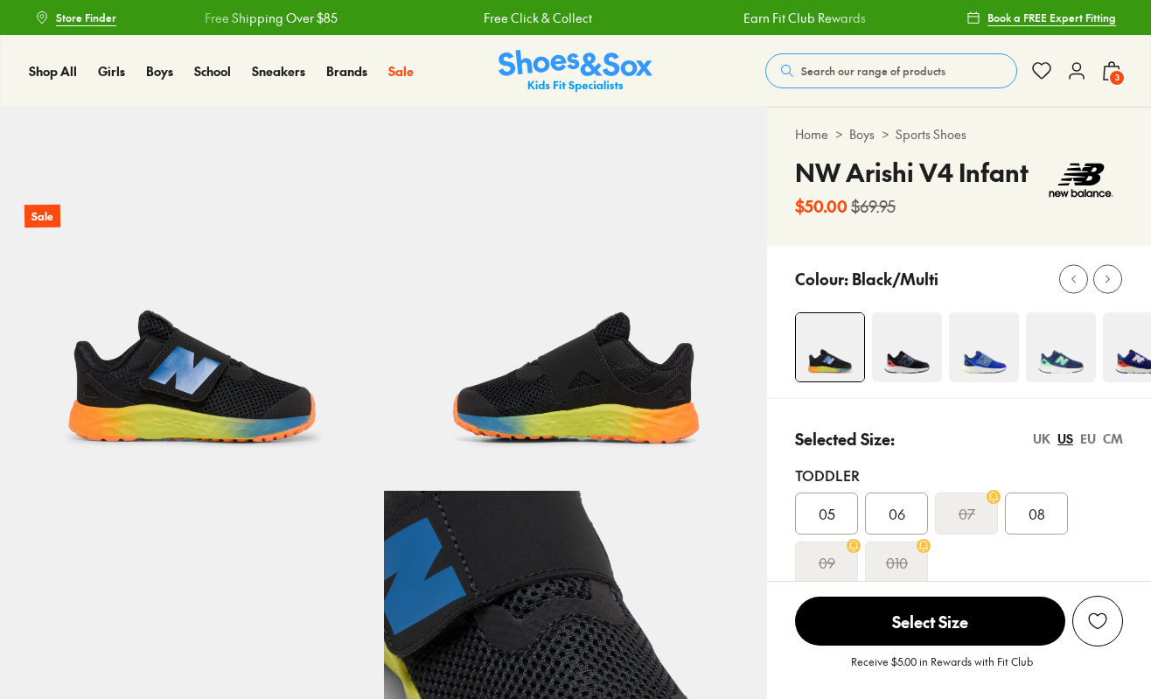
select select "*"
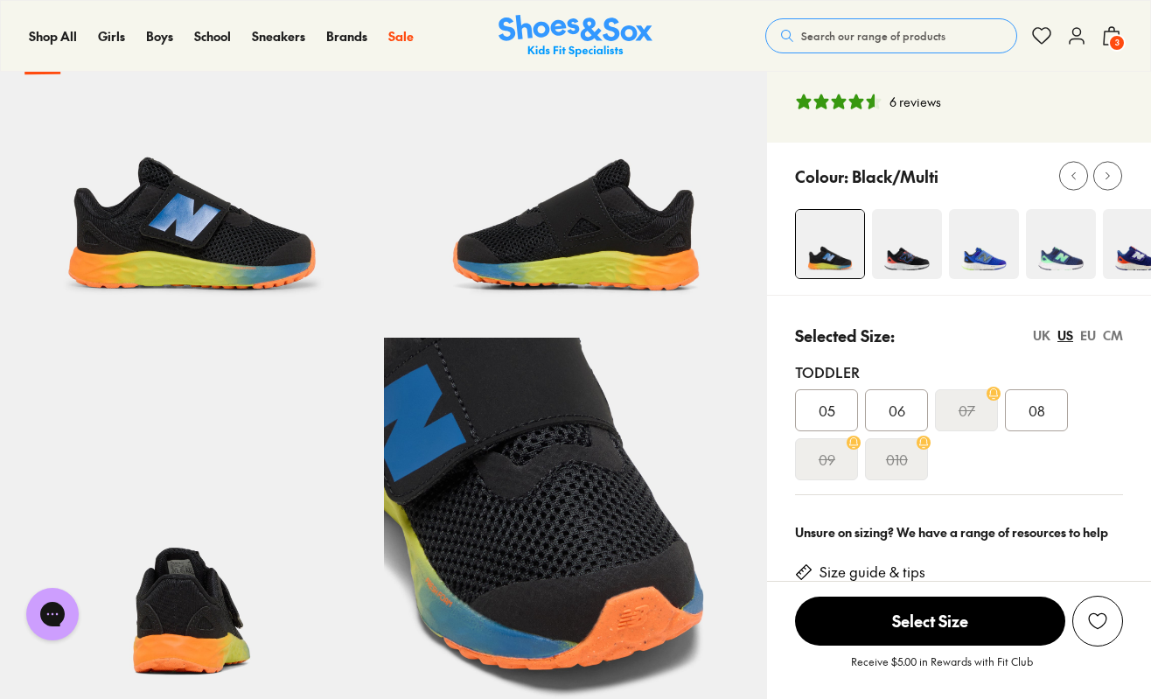
scroll to position [138, 0]
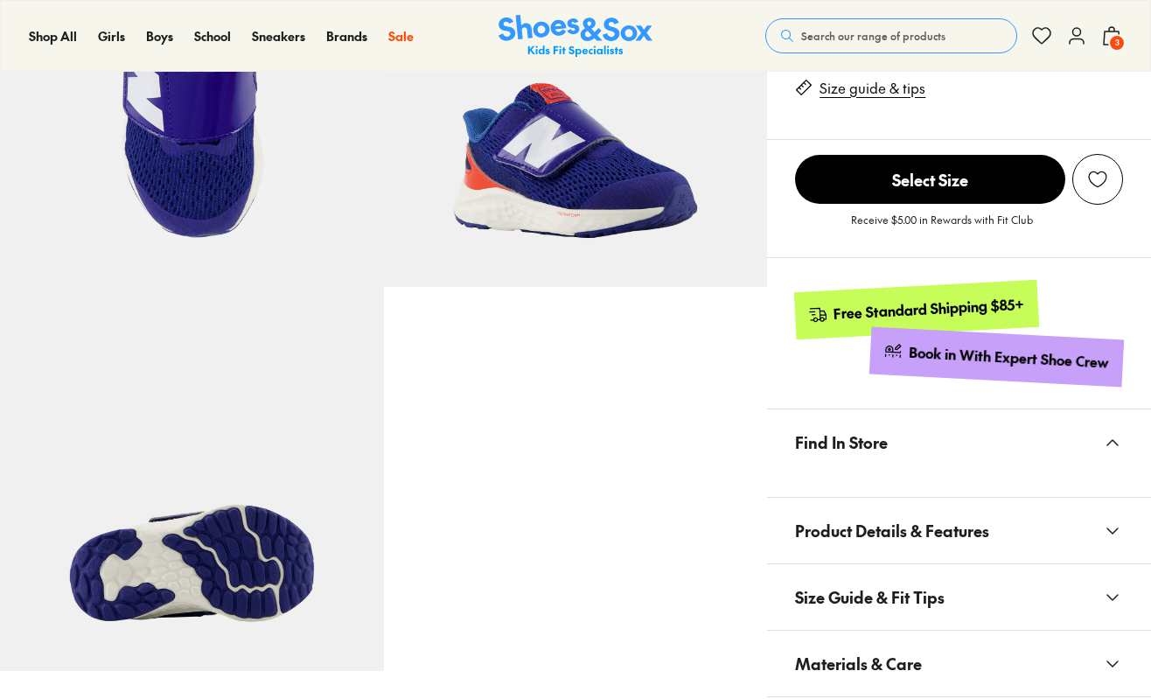
select select "*"
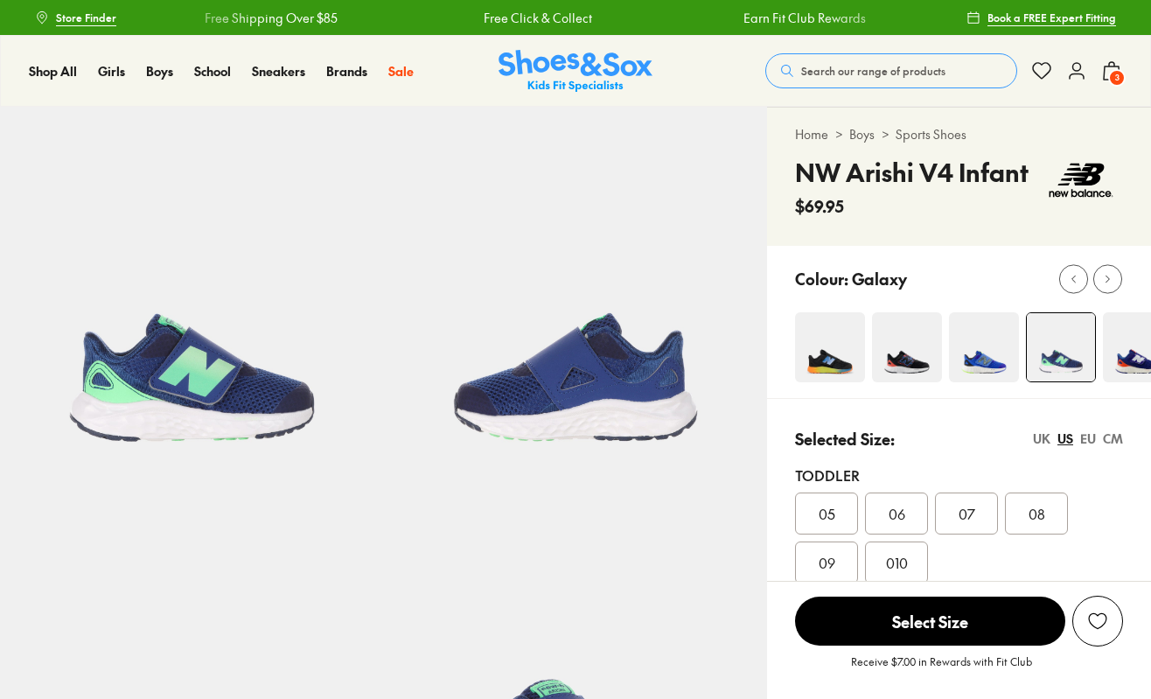
select select "*"
